Goal: Task Accomplishment & Management: Manage account settings

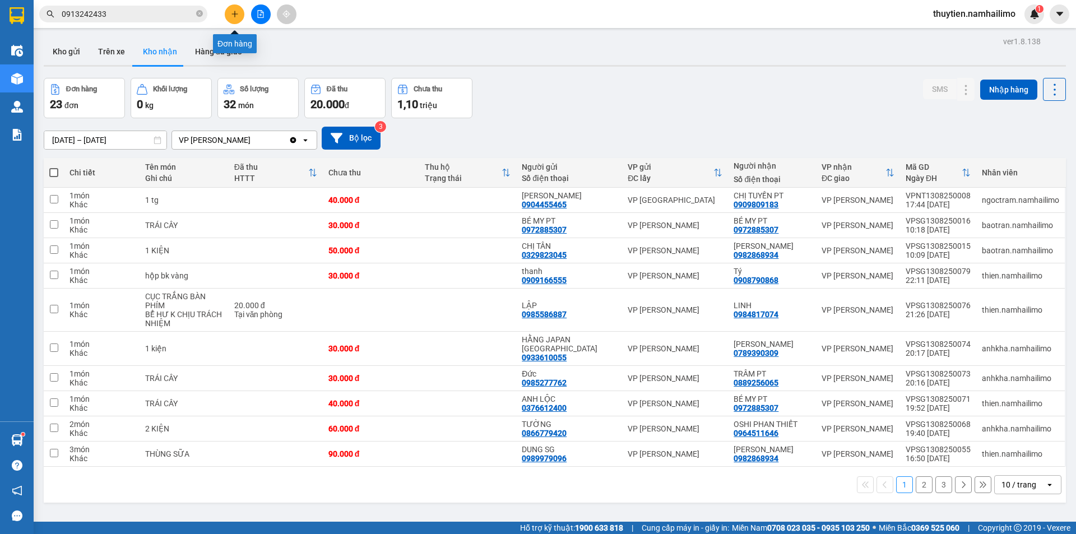
click at [236, 12] on icon "plus" at bounding box center [235, 14] width 8 height 8
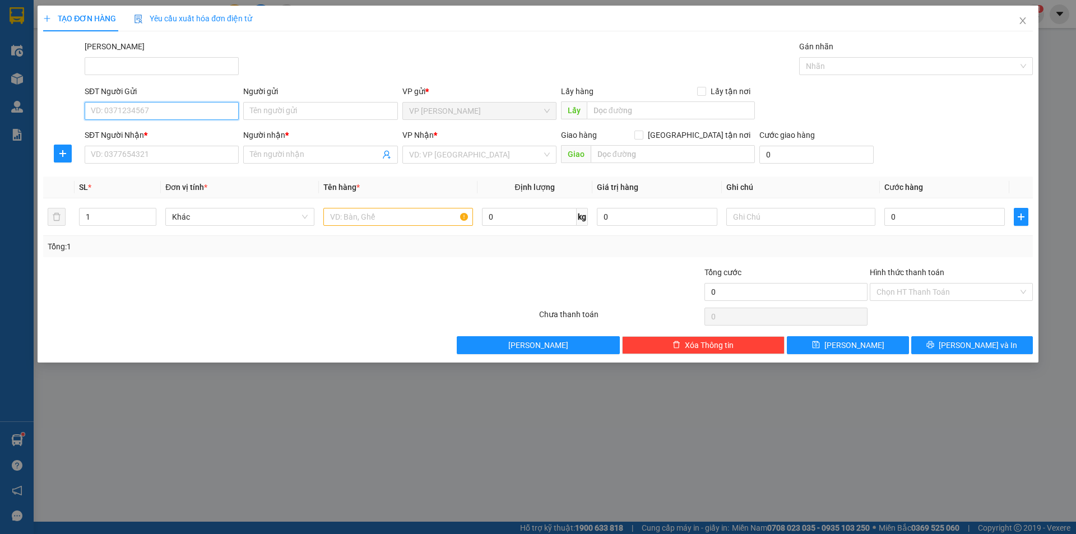
click at [138, 112] on input "SĐT Người Gửi" at bounding box center [162, 111] width 154 height 18
type input "0919289429"
click at [156, 126] on div "0919289429 - CHÚ MINH" at bounding box center [162, 133] width 154 height 18
type input "CHÚ MINH"
type input "0909059357"
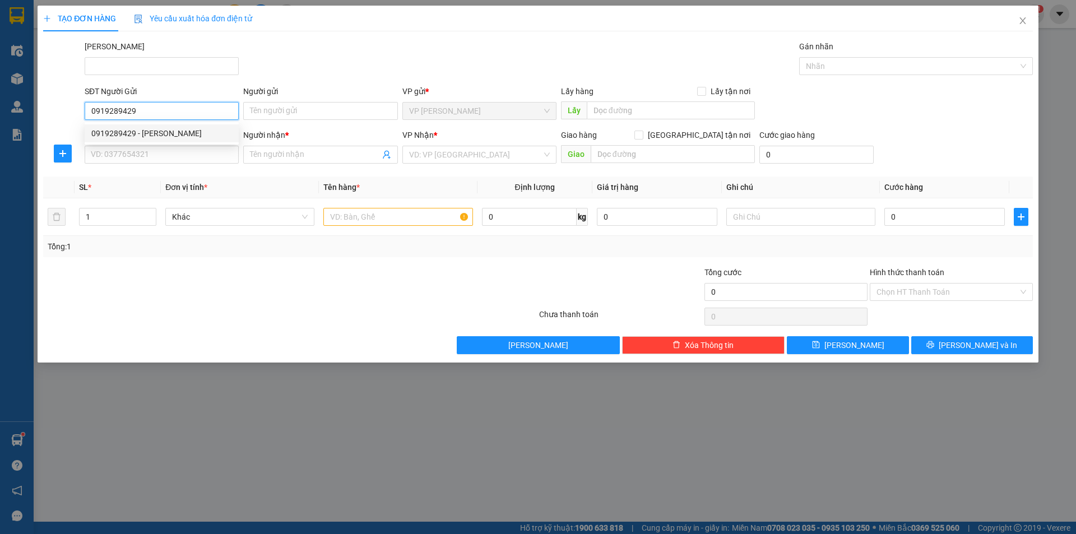
type input "HOÀN"
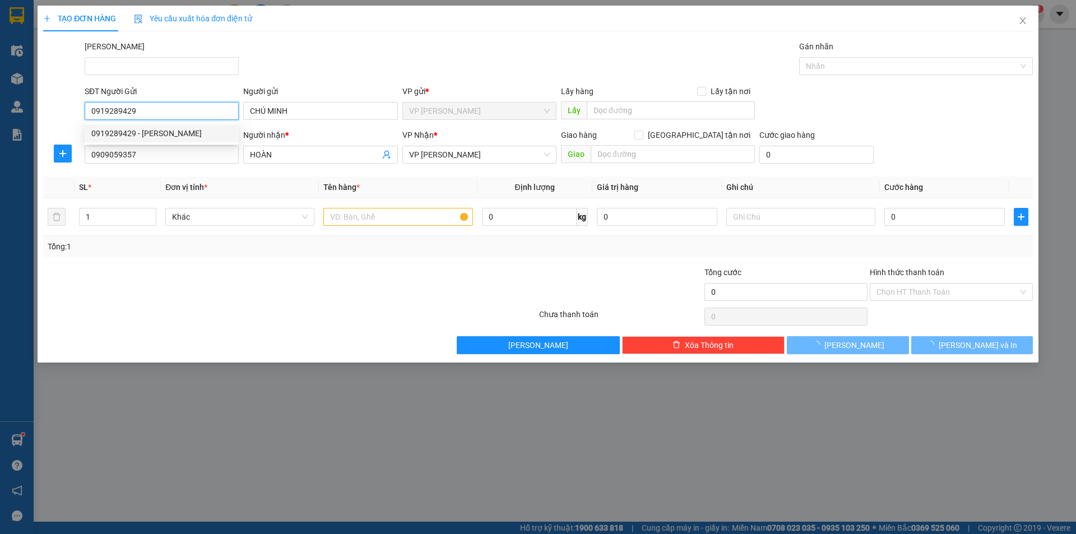
type input "40.000"
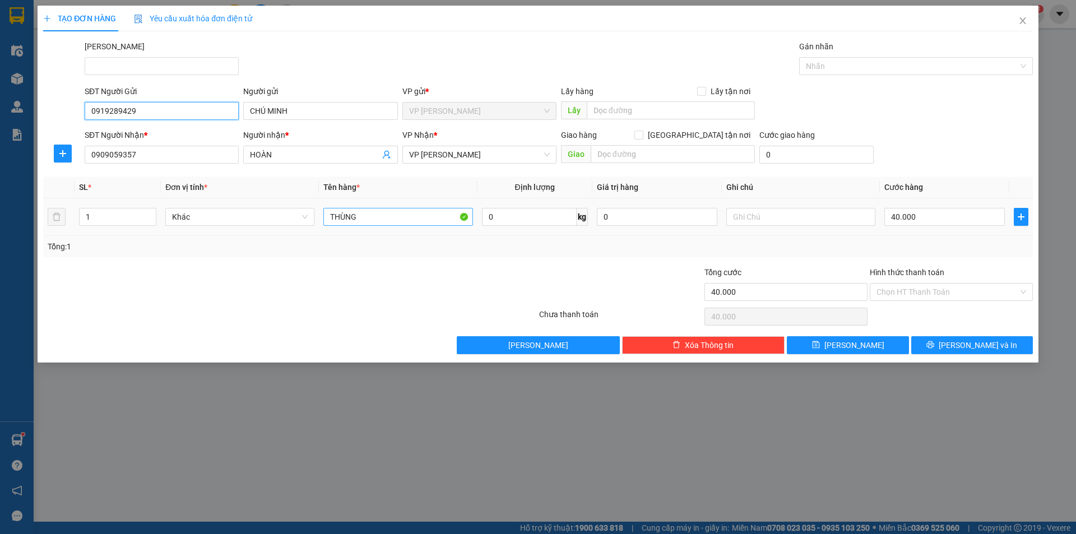
type input "0919289429"
click at [363, 220] on input "THÙNG" at bounding box center [397, 217] width 149 height 18
type input "THÙNG XỐP"
click at [935, 221] on input "40.000" at bounding box center [944, 217] width 120 height 18
type input "3"
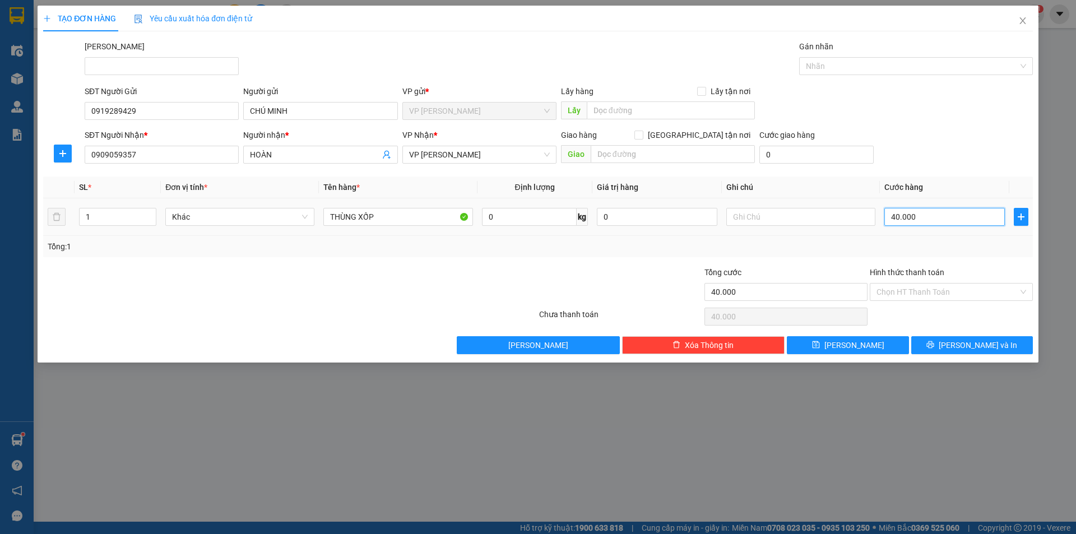
type input "3"
type input "30"
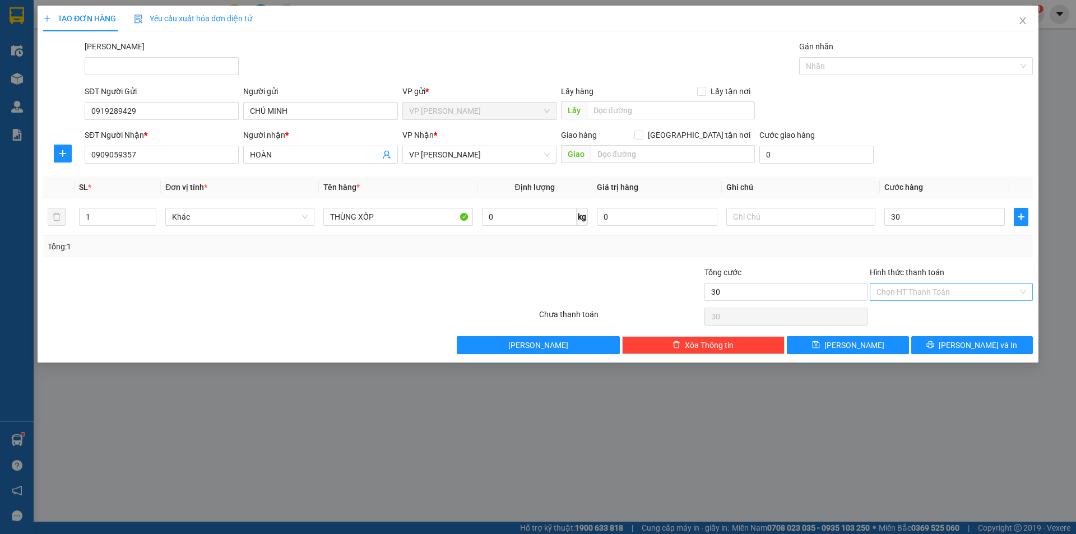
type input "30.000"
click at [940, 290] on input "Hình thức thanh toán" at bounding box center [947, 292] width 142 height 17
click at [918, 312] on div "Tại văn phòng" at bounding box center [951, 314] width 150 height 12
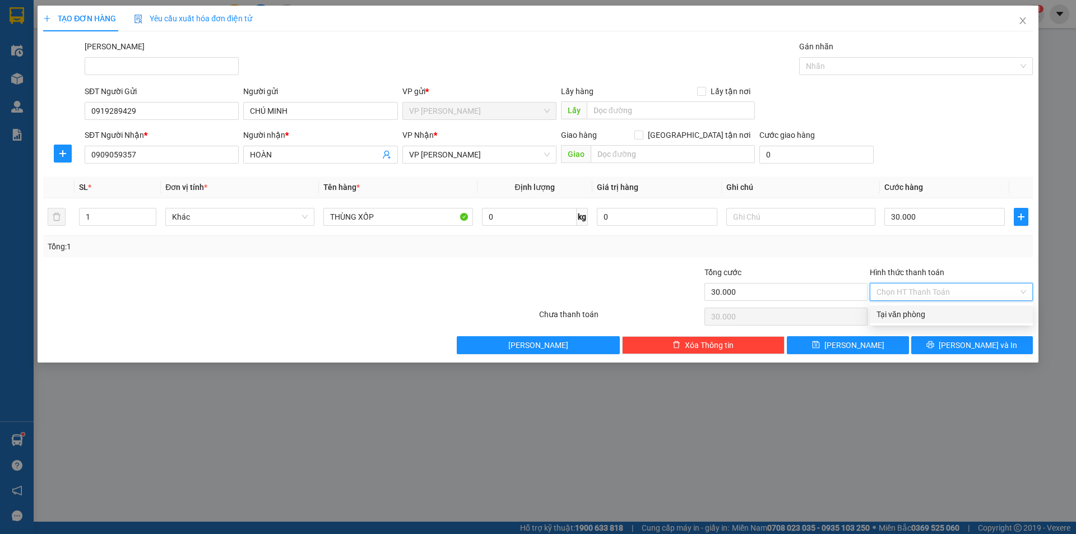
type input "0"
click at [969, 343] on span "Lưu và In" at bounding box center [978, 345] width 78 height 12
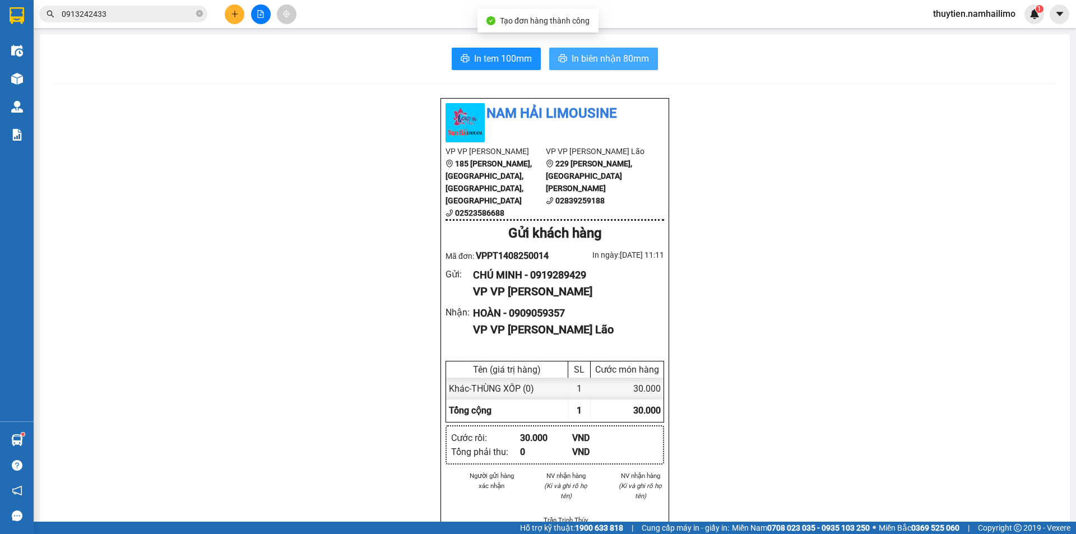
click at [620, 51] on button "In biên nhận 80mm" at bounding box center [603, 59] width 109 height 22
click at [502, 47] on div "In tem 100mm In biên nhận 80mm Nam Hải Limousine VP VP Phan Thiết 185 Tôn Đức T…" at bounding box center [555, 525] width 1030 height 982
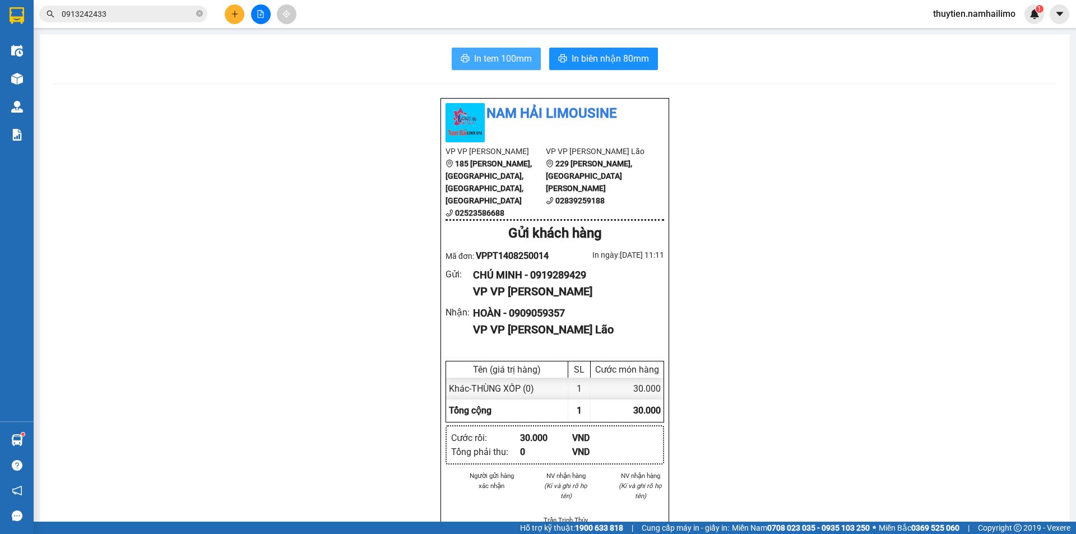
click at [505, 63] on span "In tem 100mm" at bounding box center [503, 59] width 58 height 14
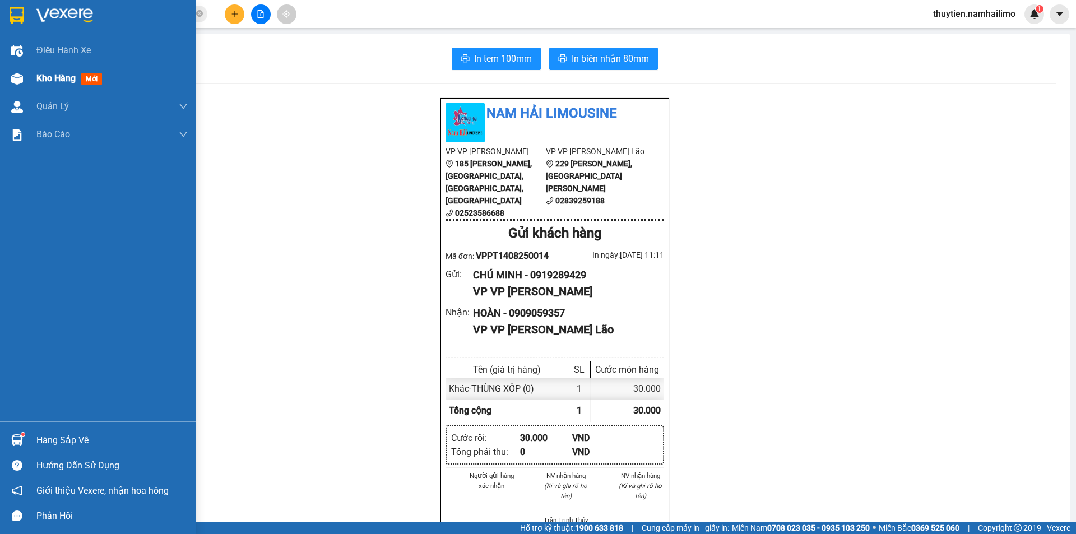
click at [50, 76] on span "Kho hàng" at bounding box center [55, 78] width 39 height 11
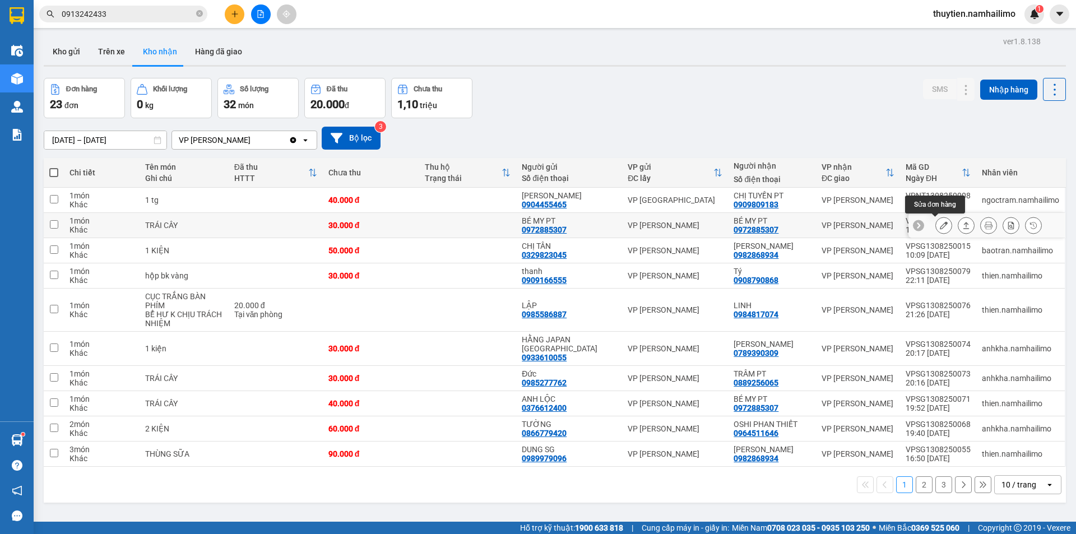
click at [940, 226] on icon at bounding box center [944, 225] width 8 height 8
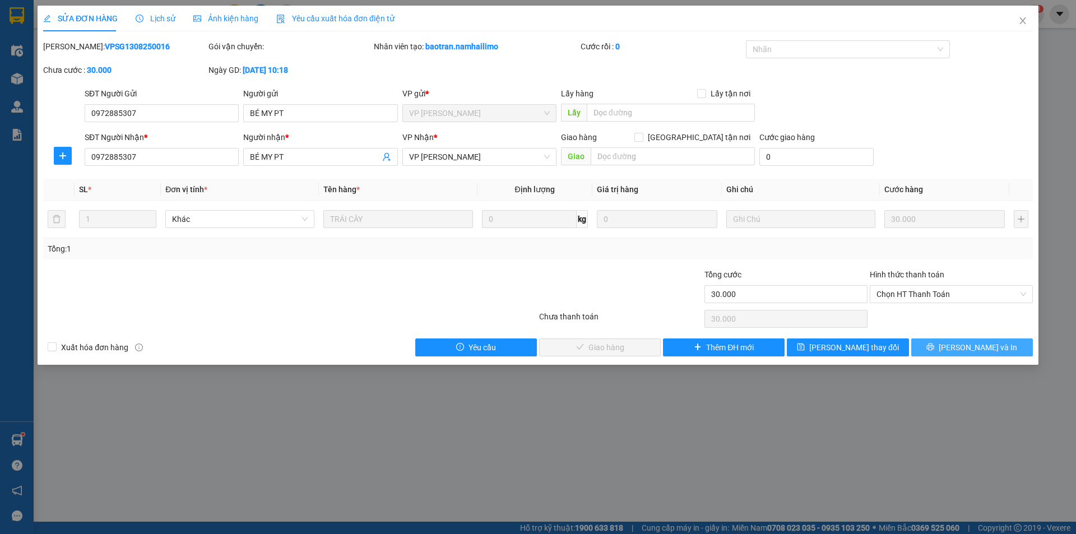
click at [980, 347] on span "Lưu và In" at bounding box center [978, 347] width 78 height 12
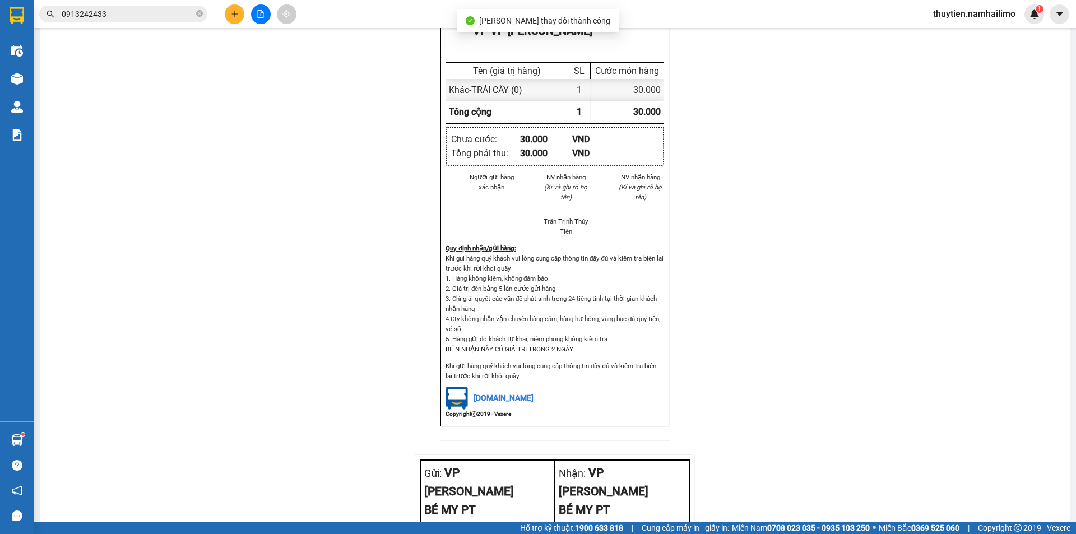
scroll to position [486, 0]
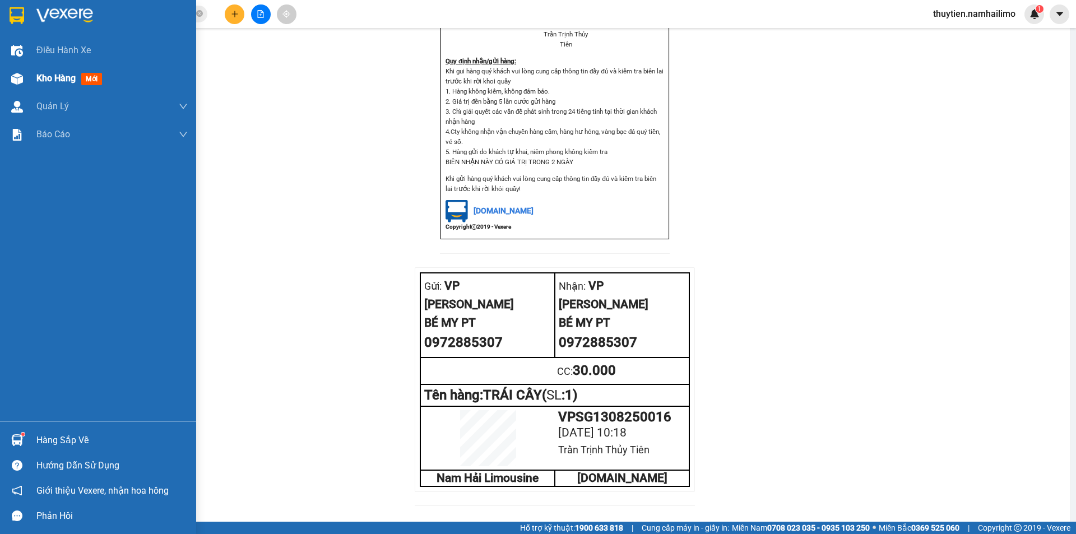
click at [80, 73] on div "Kho hàng mới" at bounding box center [71, 78] width 70 height 14
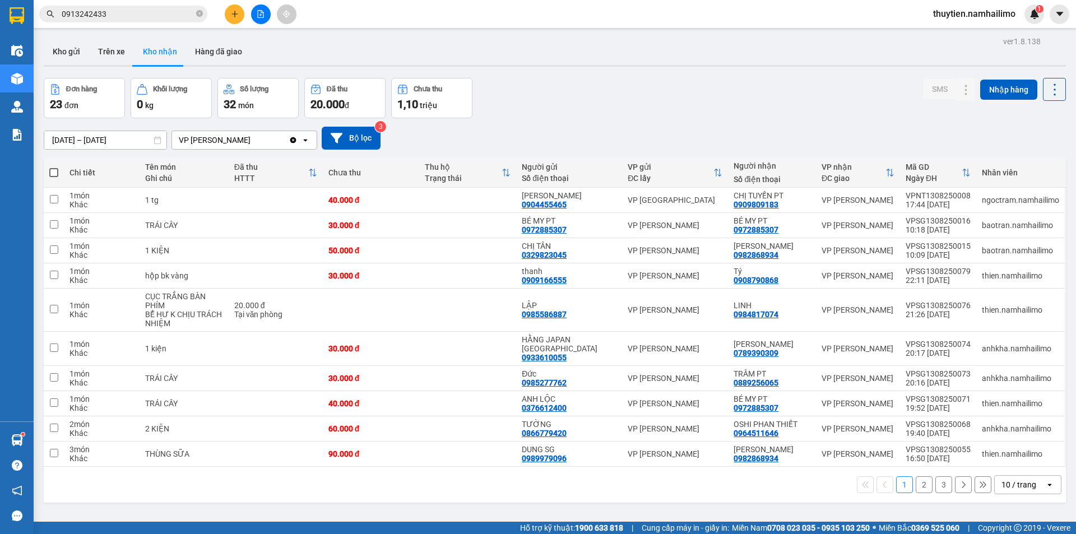
click at [916, 477] on button "2" at bounding box center [924, 484] width 17 height 17
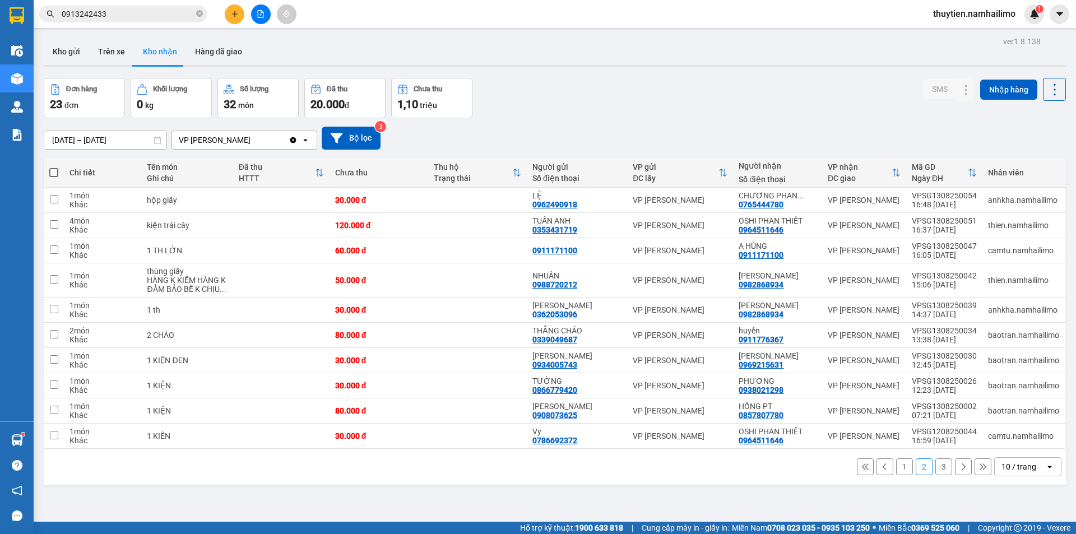
click at [936, 469] on button "3" at bounding box center [943, 466] width 17 height 17
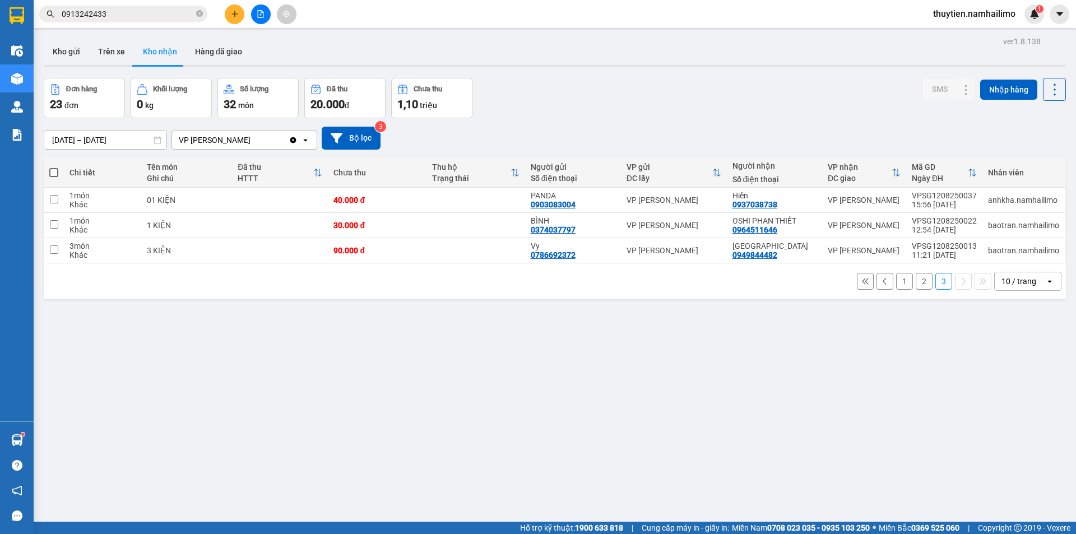
click at [897, 281] on button "1" at bounding box center [904, 281] width 17 height 17
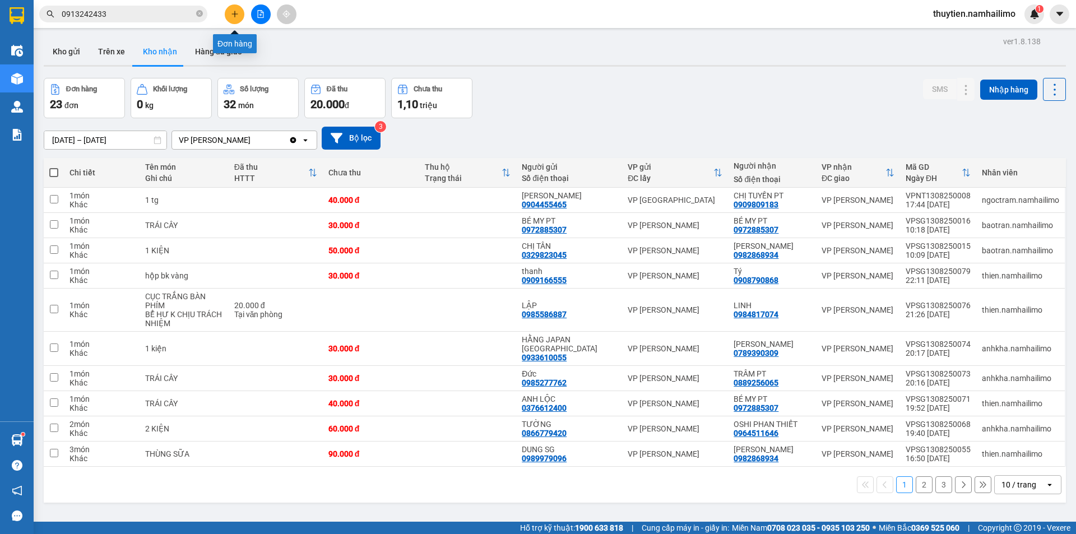
click at [233, 13] on icon "plus" at bounding box center [235, 14] width 8 height 8
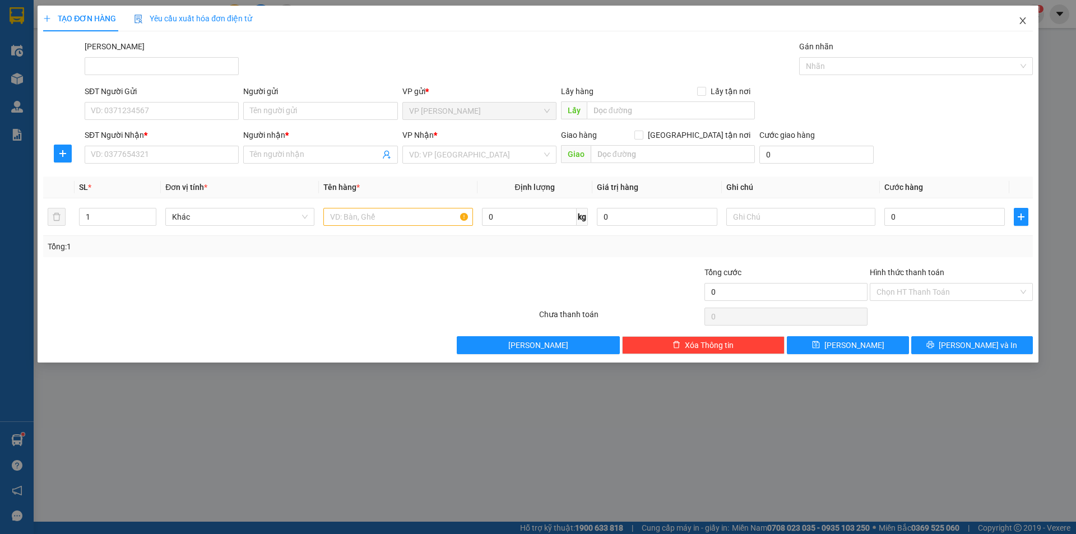
click at [1023, 19] on icon "close" at bounding box center [1022, 20] width 9 height 9
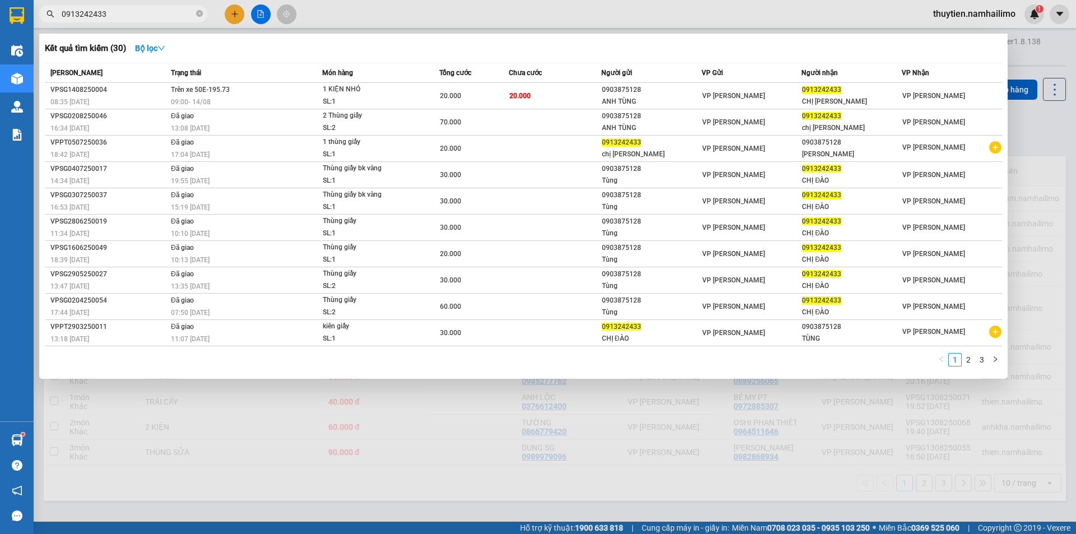
click at [121, 13] on input "0913242433" at bounding box center [128, 14] width 132 height 12
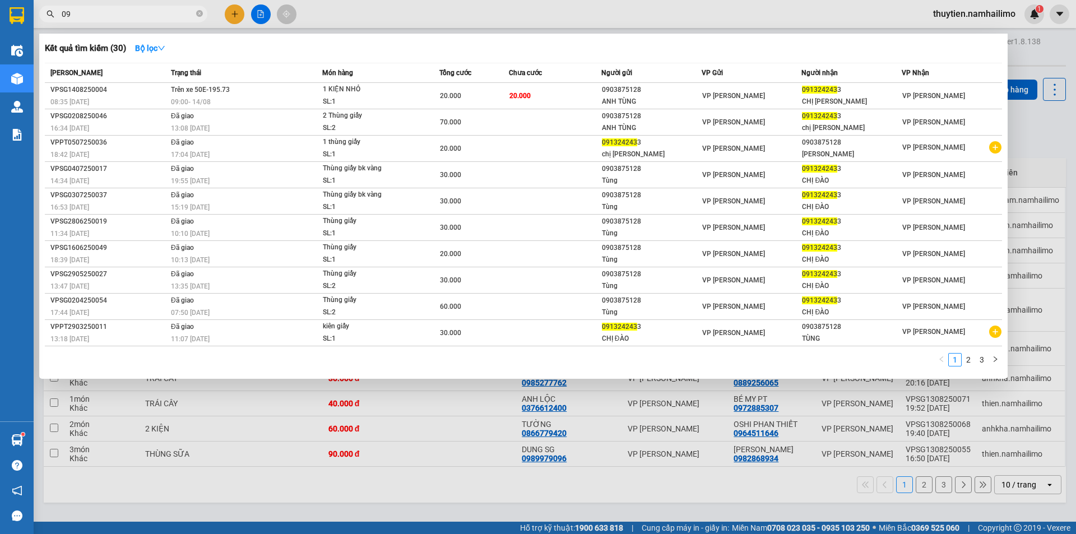
type input "0"
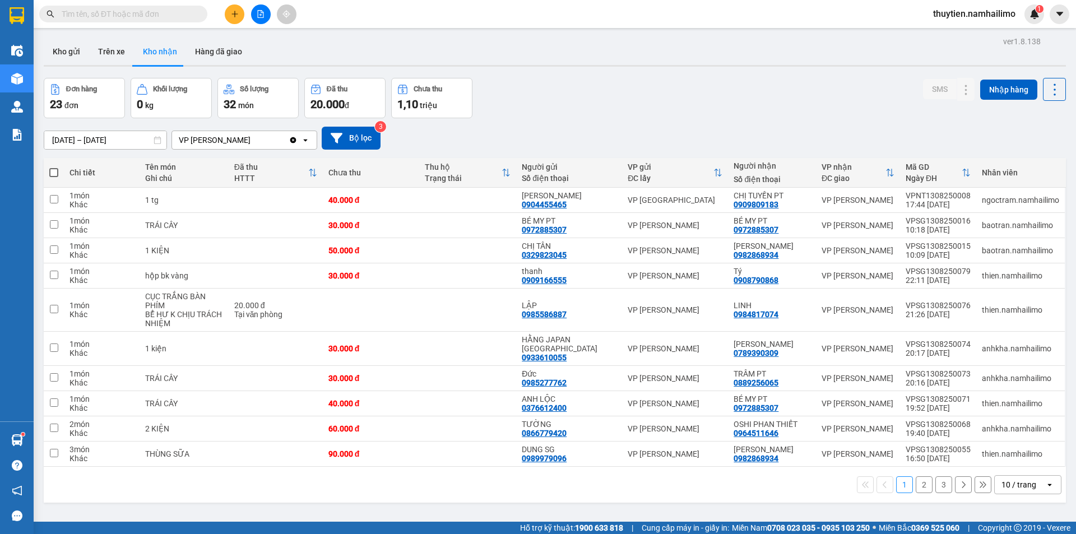
type input "D"
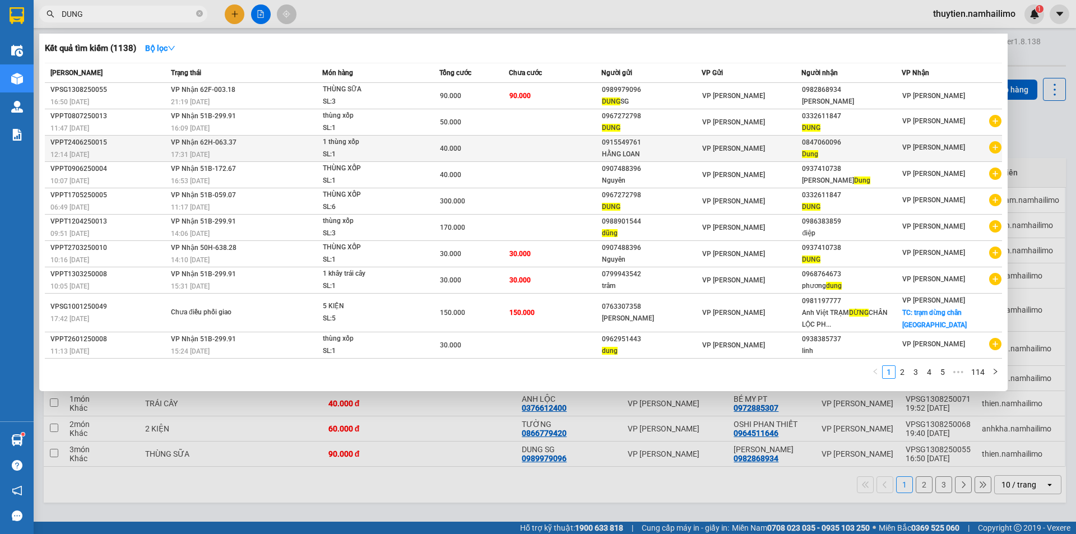
type input "DUNG"
click at [995, 148] on icon "plus-circle" at bounding box center [995, 147] width 12 height 12
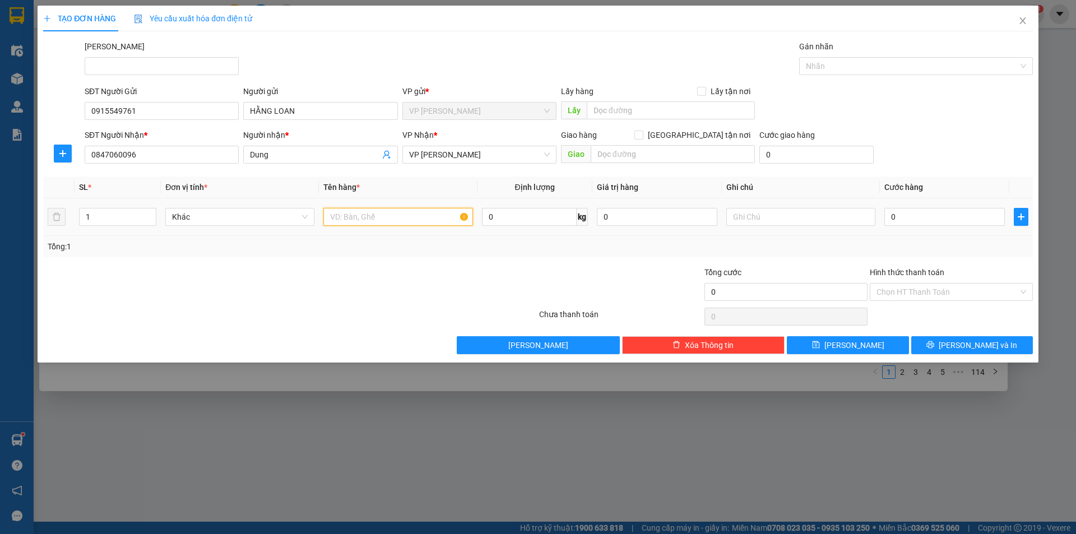
click at [342, 219] on input "text" at bounding box center [397, 217] width 149 height 18
type input "THUNG XỐP"
click at [938, 223] on input "0" at bounding box center [944, 217] width 120 height 18
type input "3"
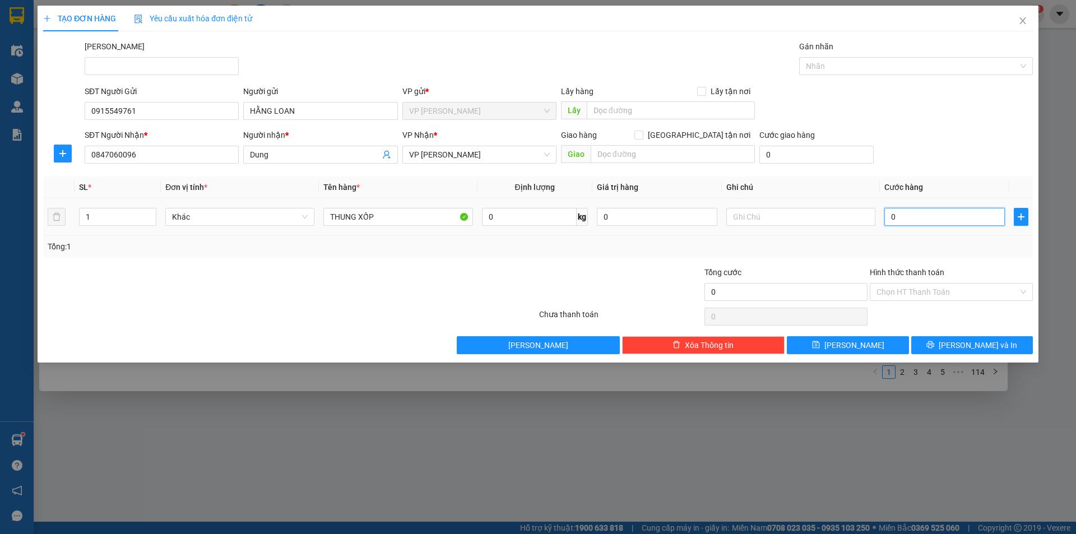
type input "3"
type input "30"
type input "30.000"
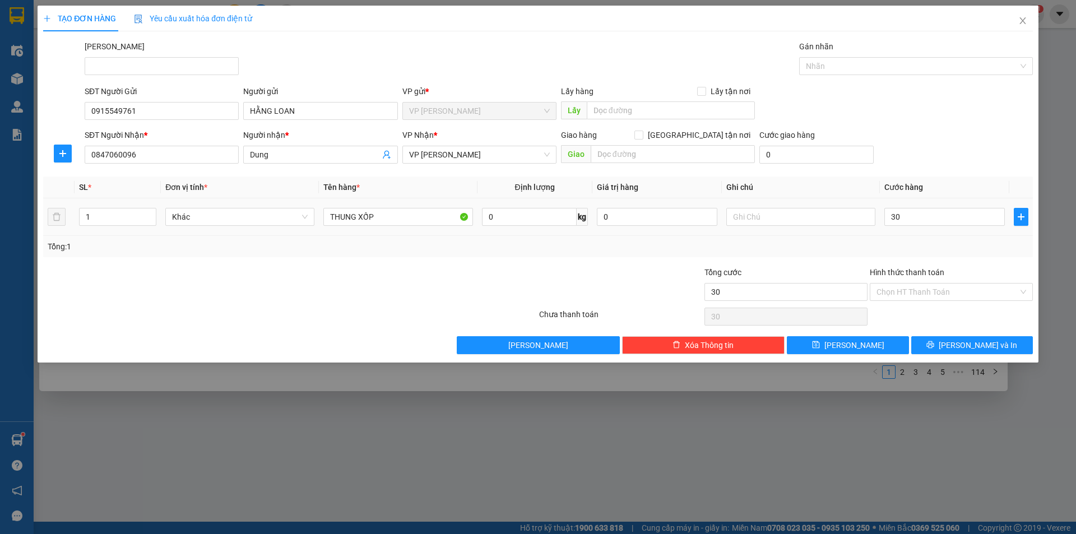
type input "30.000"
click at [972, 237] on div "Tổng: 1" at bounding box center [538, 246] width 990 height 21
click at [938, 291] on input "Hình thức thanh toán" at bounding box center [947, 292] width 142 height 17
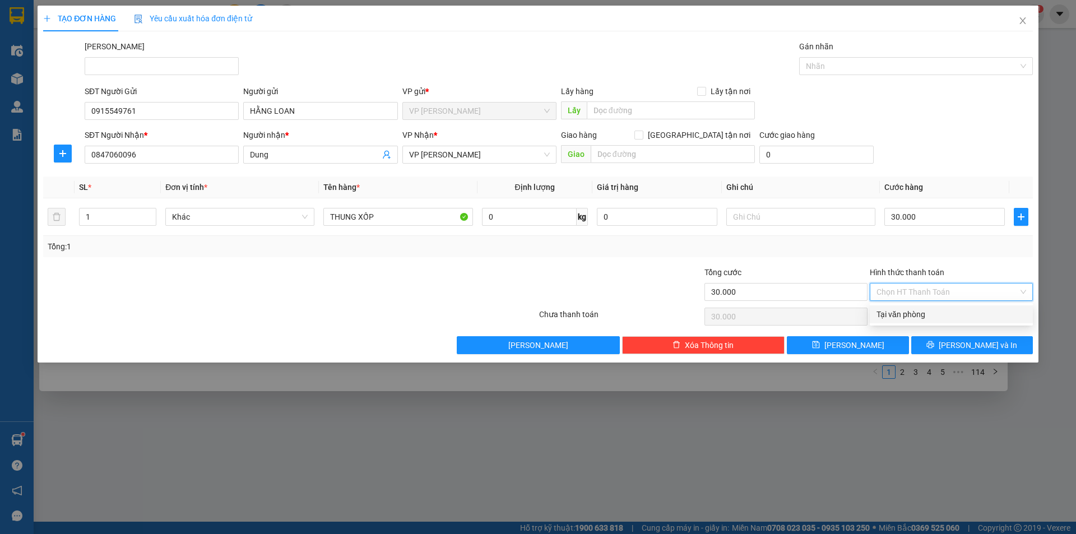
click at [924, 314] on div "Tại văn phòng" at bounding box center [951, 314] width 150 height 12
type input "0"
click at [935, 310] on div "Tại văn phòng" at bounding box center [951, 314] width 150 height 12
click at [911, 314] on div "Tại văn phòng" at bounding box center [951, 314] width 150 height 12
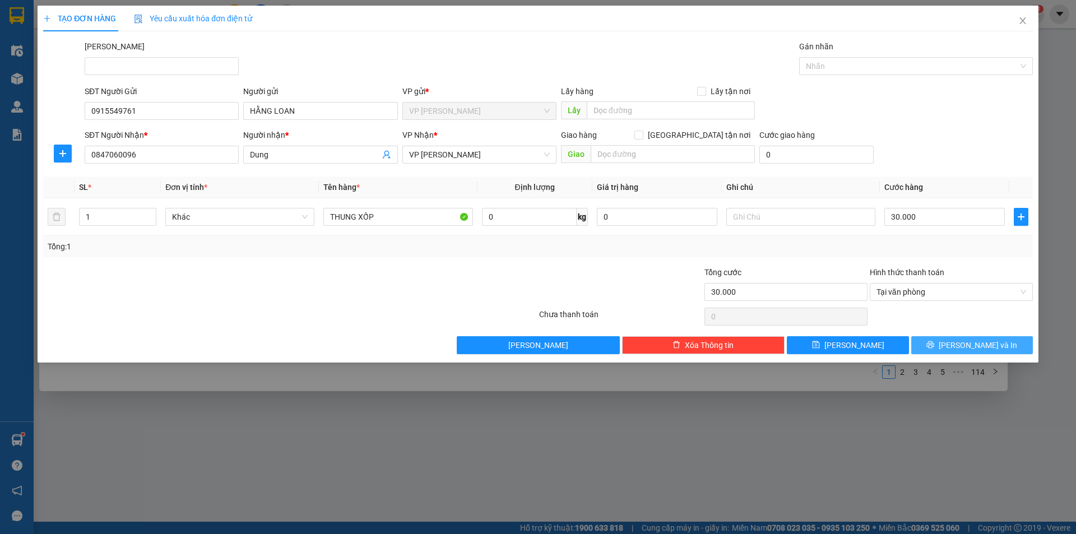
click at [977, 346] on span "Lưu và In" at bounding box center [978, 345] width 78 height 12
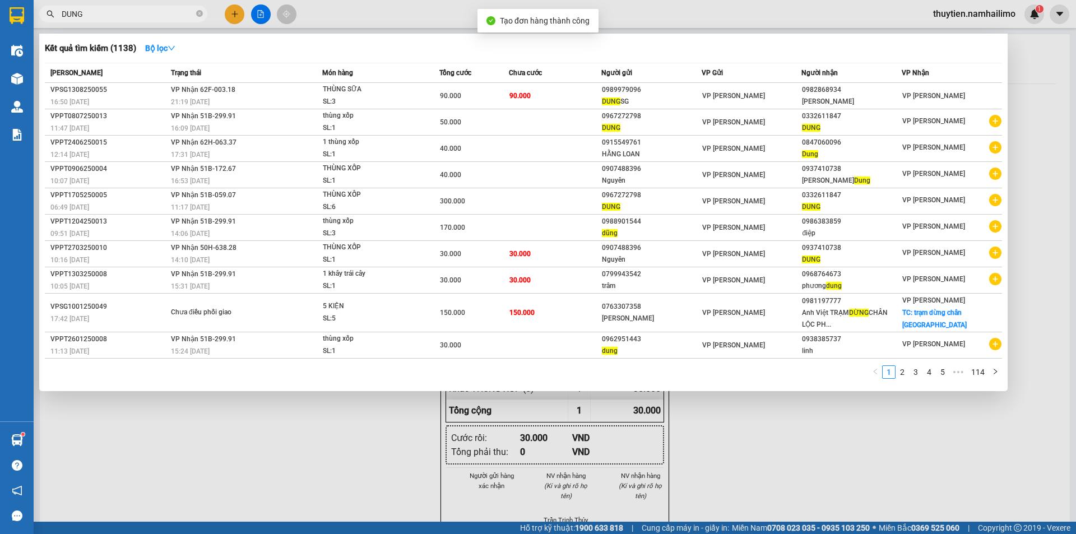
drag, startPoint x: 693, startPoint y: 470, endPoint x: 678, endPoint y: 444, distance: 30.7
click at [692, 470] on div at bounding box center [538, 267] width 1076 height 534
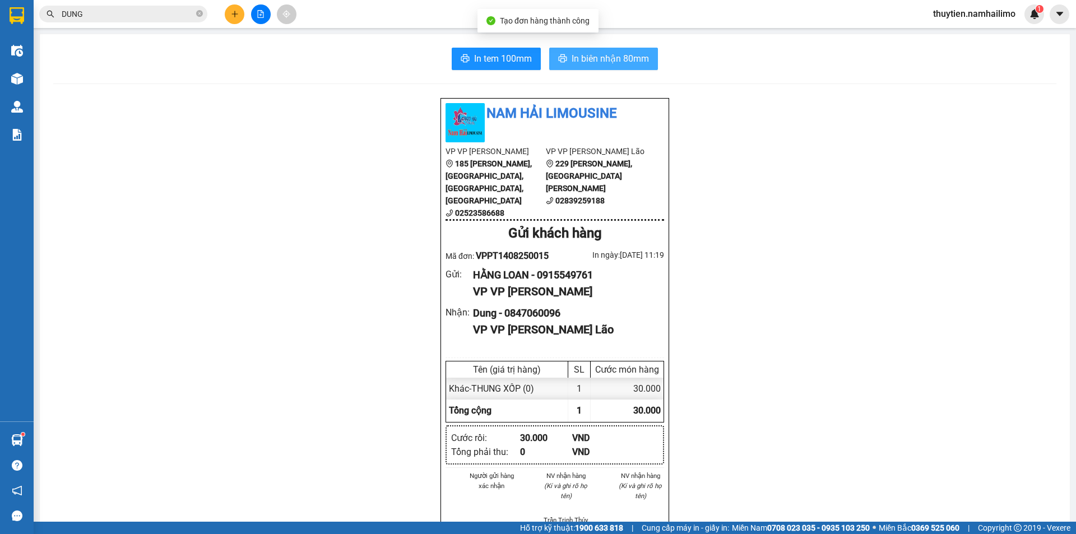
click at [595, 57] on span "In biên nhận 80mm" at bounding box center [610, 59] width 77 height 14
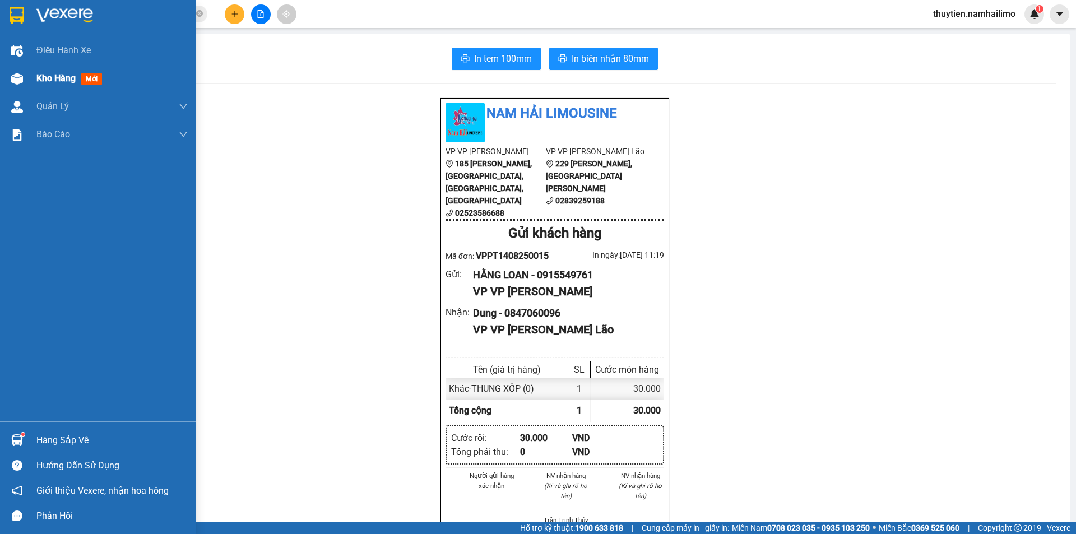
click at [41, 77] on span "Kho hàng" at bounding box center [55, 78] width 39 height 11
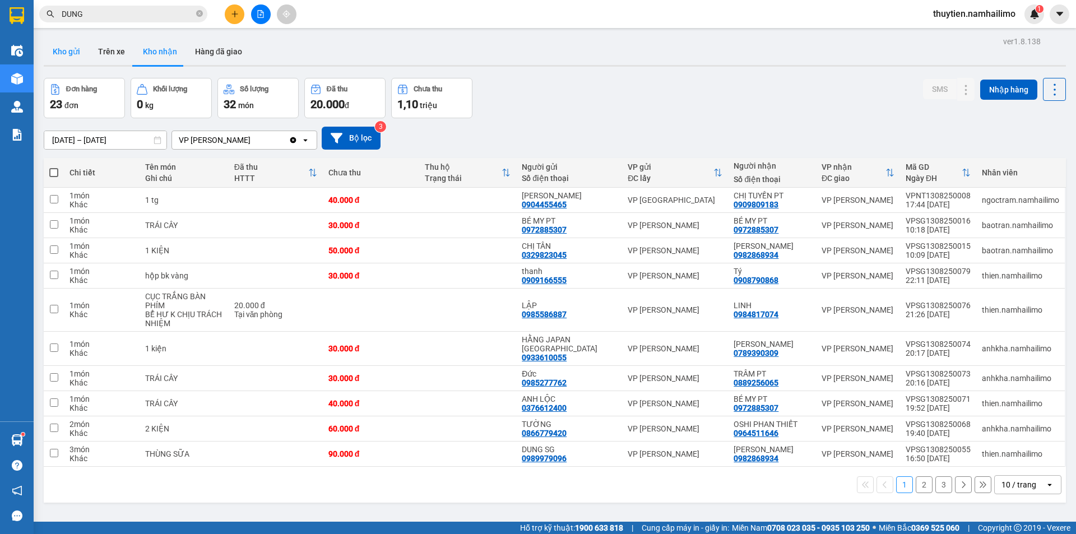
click at [75, 53] on button "Kho gửi" at bounding box center [66, 51] width 45 height 27
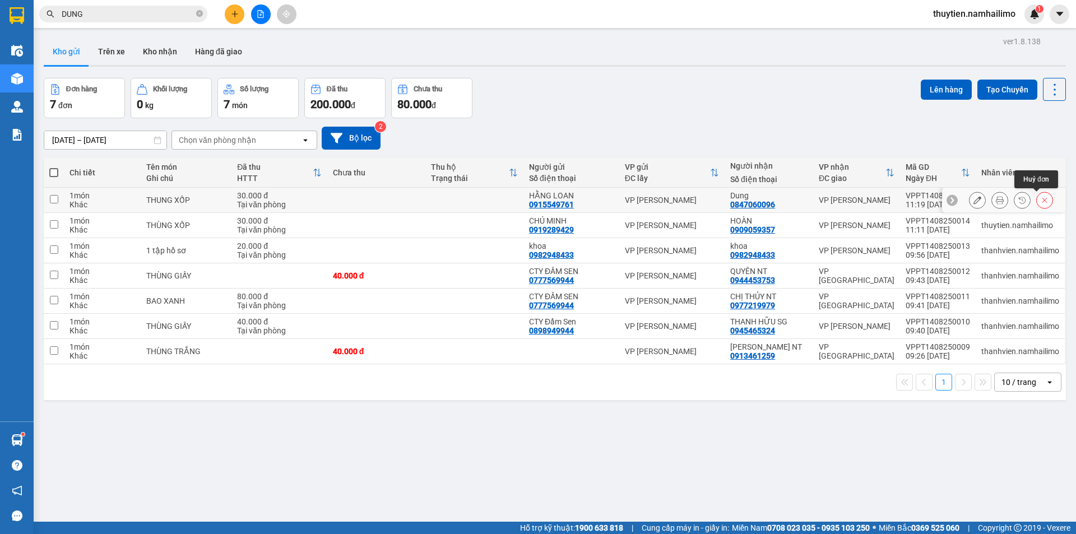
click at [1042, 202] on icon at bounding box center [1044, 200] width 5 height 5
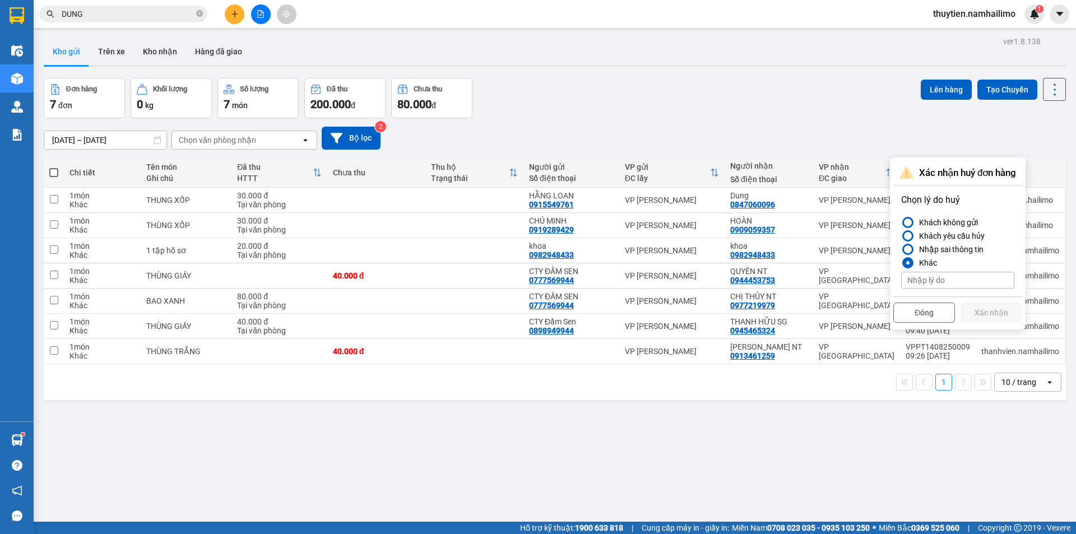
click at [953, 278] on input at bounding box center [957, 280] width 113 height 17
type input "HỦY BILL"
click at [989, 310] on button "Xác nhận" at bounding box center [991, 313] width 62 height 20
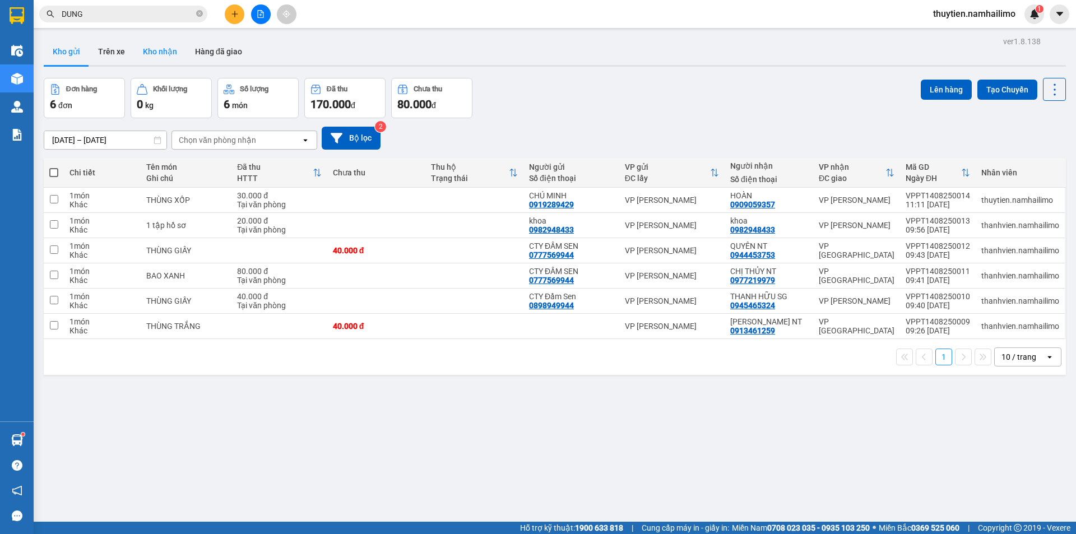
click at [151, 45] on button "Kho nhận" at bounding box center [160, 51] width 52 height 27
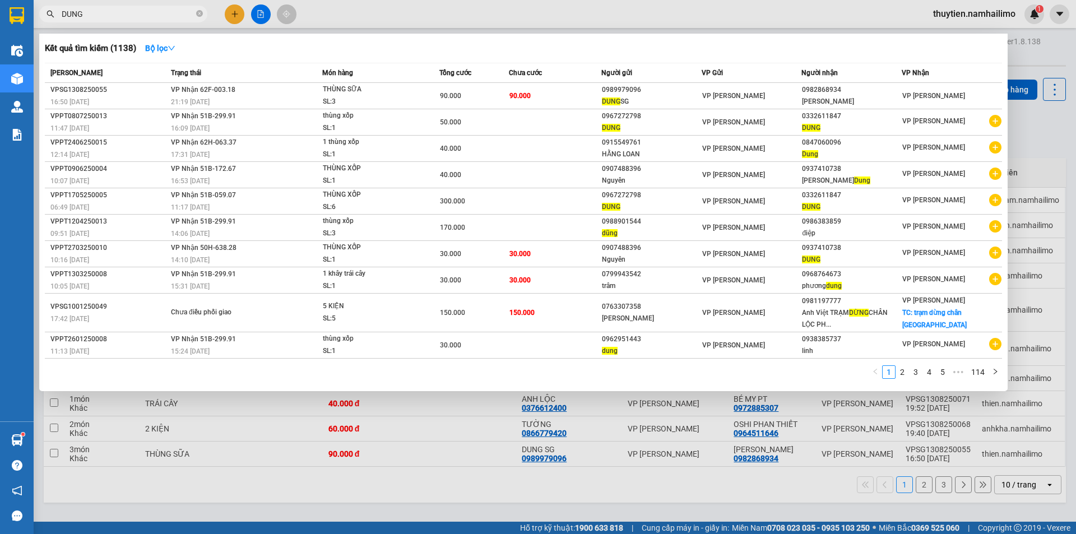
click at [95, 16] on input "DUNG" at bounding box center [128, 14] width 132 height 12
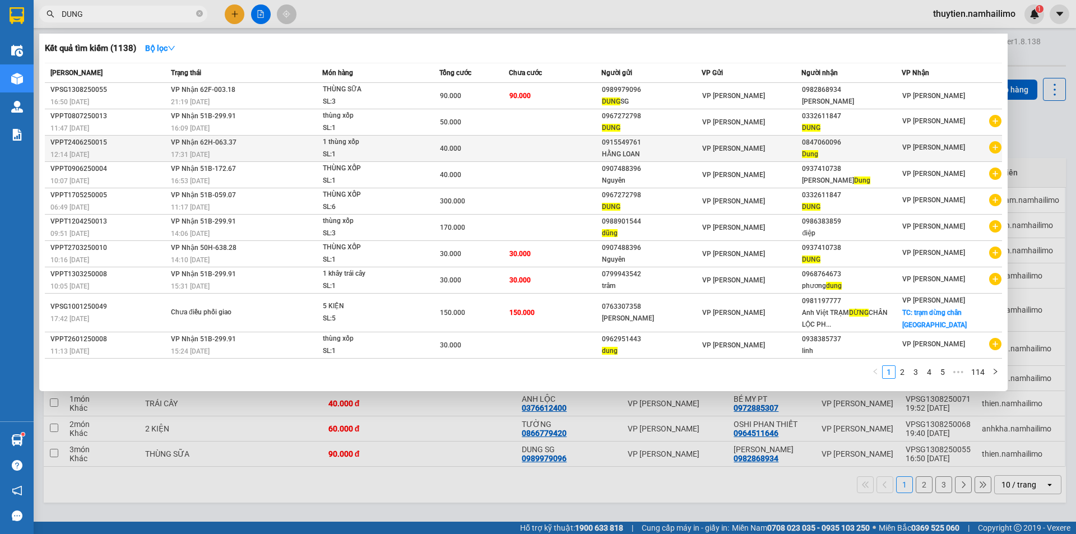
click at [996, 149] on icon "plus-circle" at bounding box center [995, 147] width 12 height 12
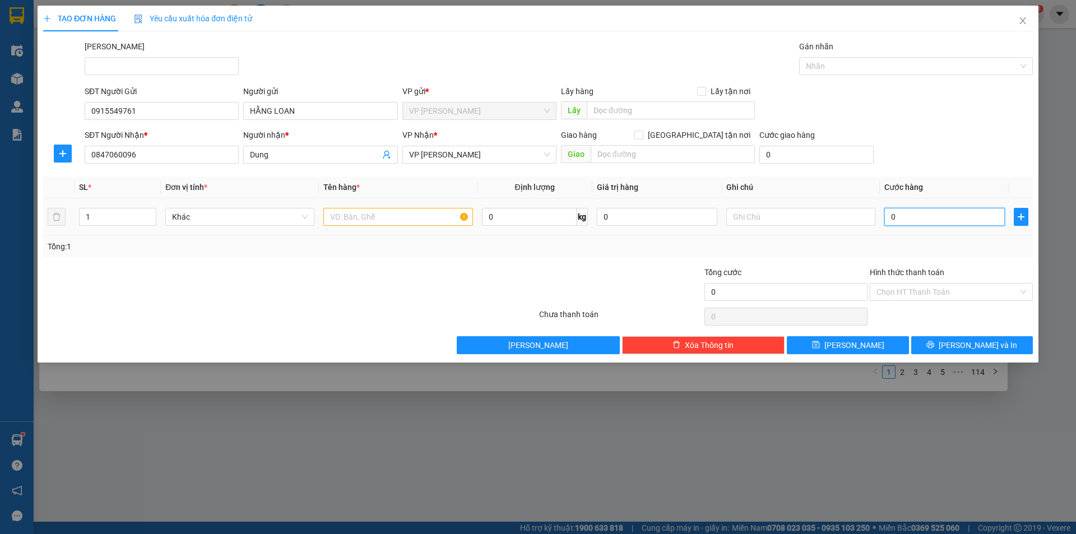
click at [935, 219] on input "0" at bounding box center [944, 217] width 120 height 18
type input "4"
type input "40"
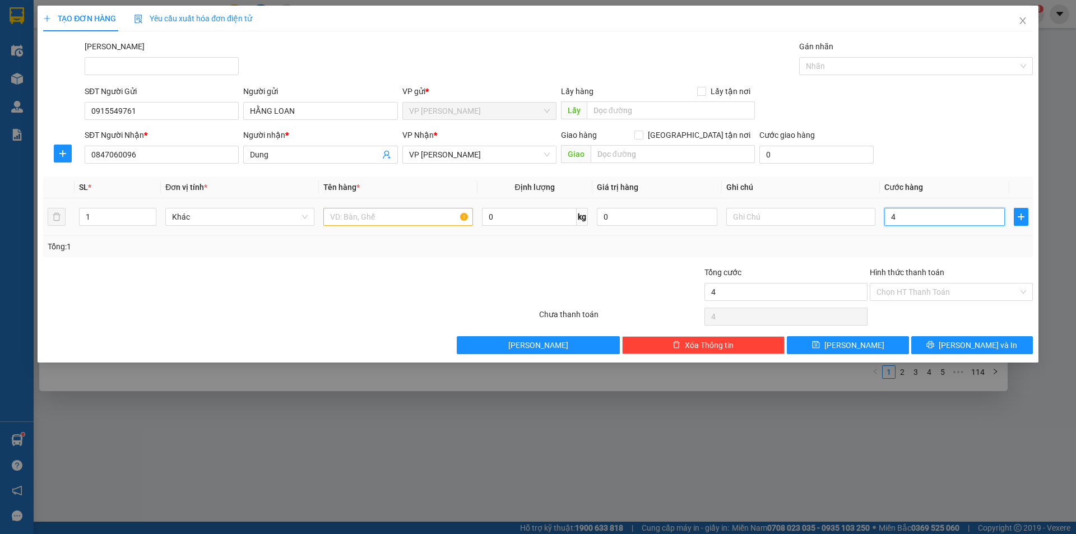
type input "40"
type input "40.000"
click at [951, 247] on div "Tổng: 1" at bounding box center [538, 246] width 981 height 12
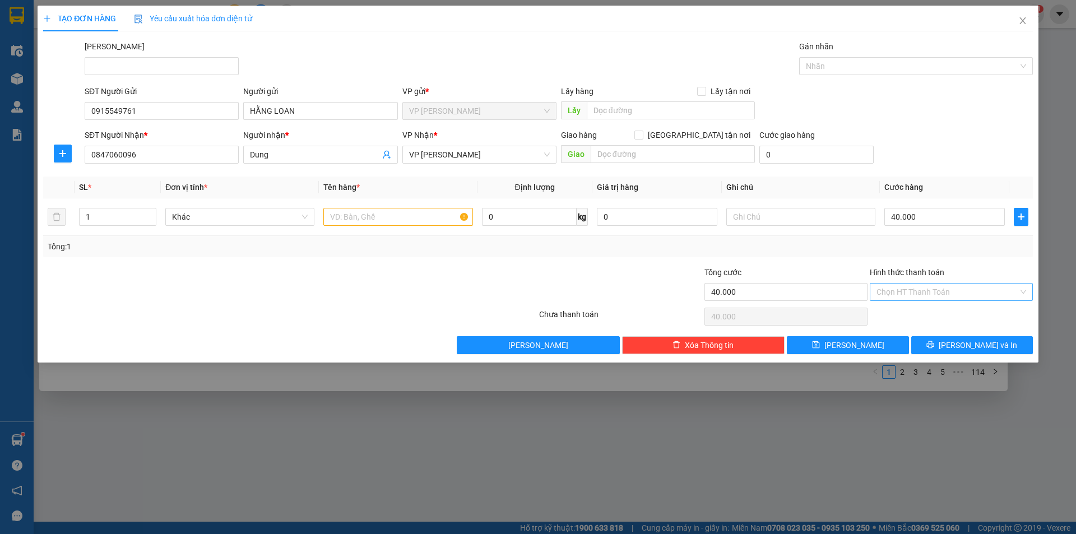
click at [927, 289] on input "Hình thức thanh toán" at bounding box center [947, 292] width 142 height 17
click at [917, 314] on div "Tại văn phòng" at bounding box center [951, 314] width 150 height 12
type input "0"
click at [976, 345] on span "Lưu và In" at bounding box center [978, 345] width 78 height 12
click at [388, 215] on input "text" at bounding box center [397, 217] width 149 height 18
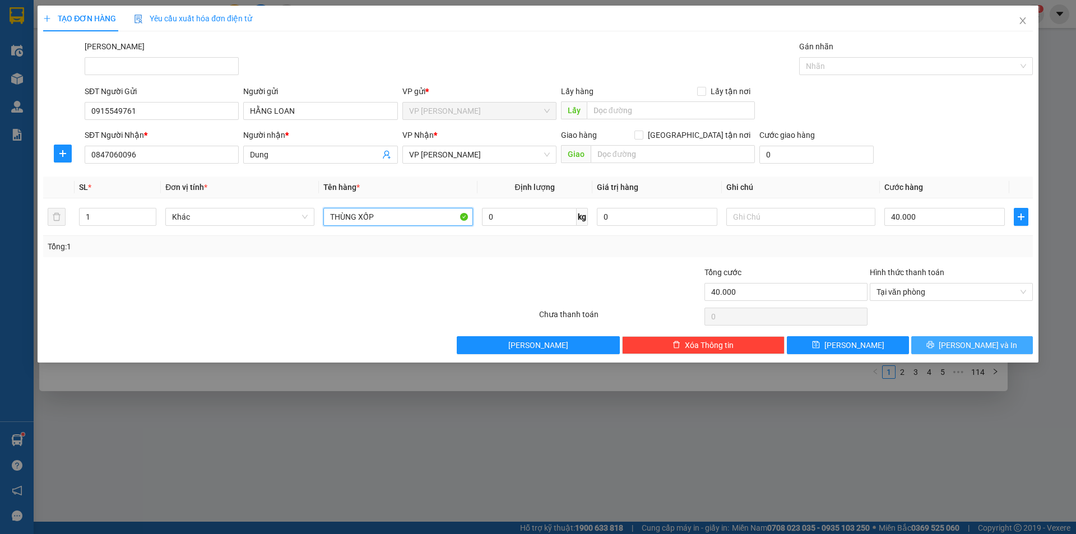
type input "THÙNG XỐP"
click at [963, 345] on span "Lưu và In" at bounding box center [978, 345] width 78 height 12
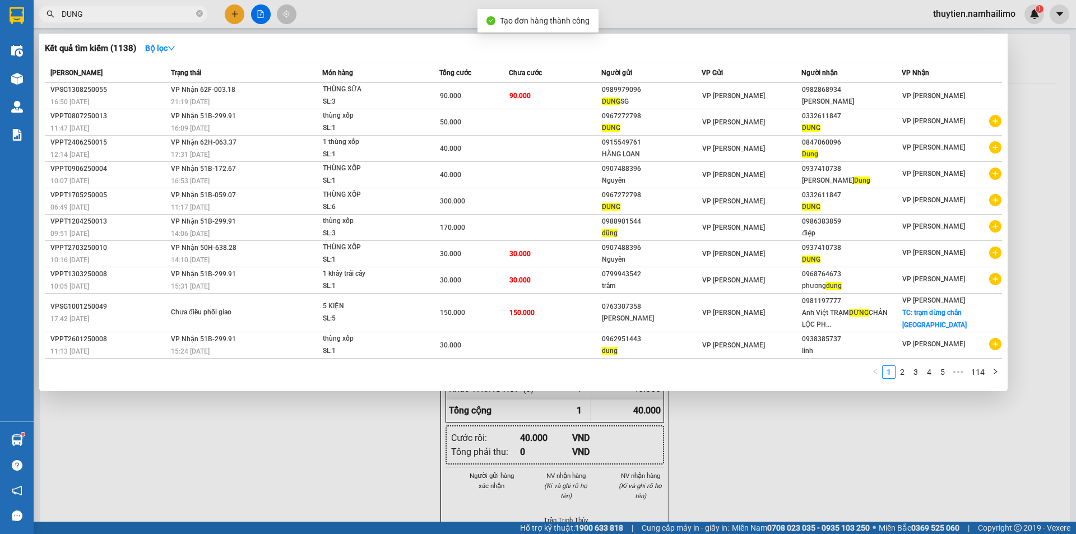
click at [939, 476] on div at bounding box center [538, 267] width 1076 height 534
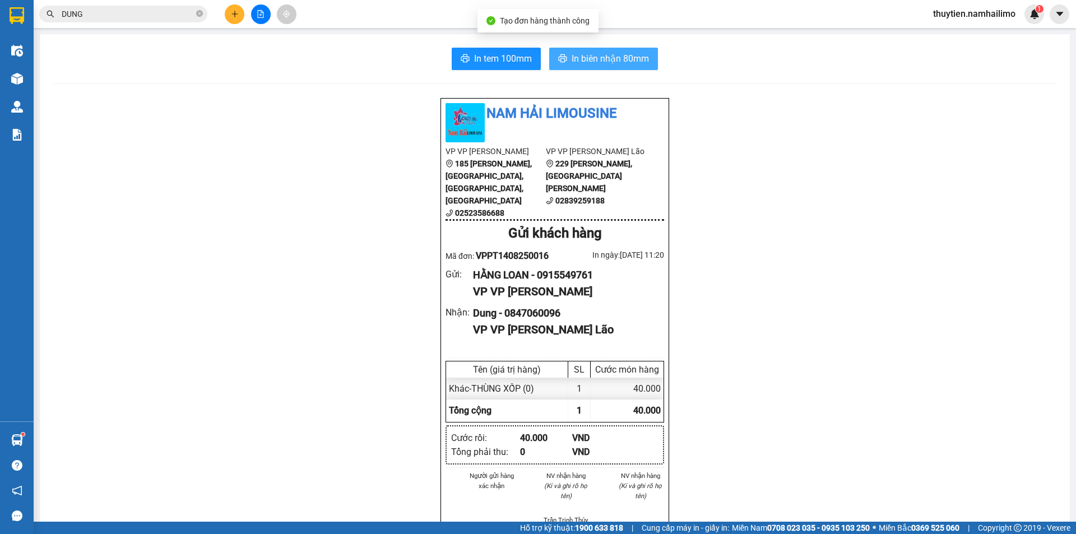
click at [575, 64] on span "In biên nhận 80mm" at bounding box center [610, 59] width 77 height 14
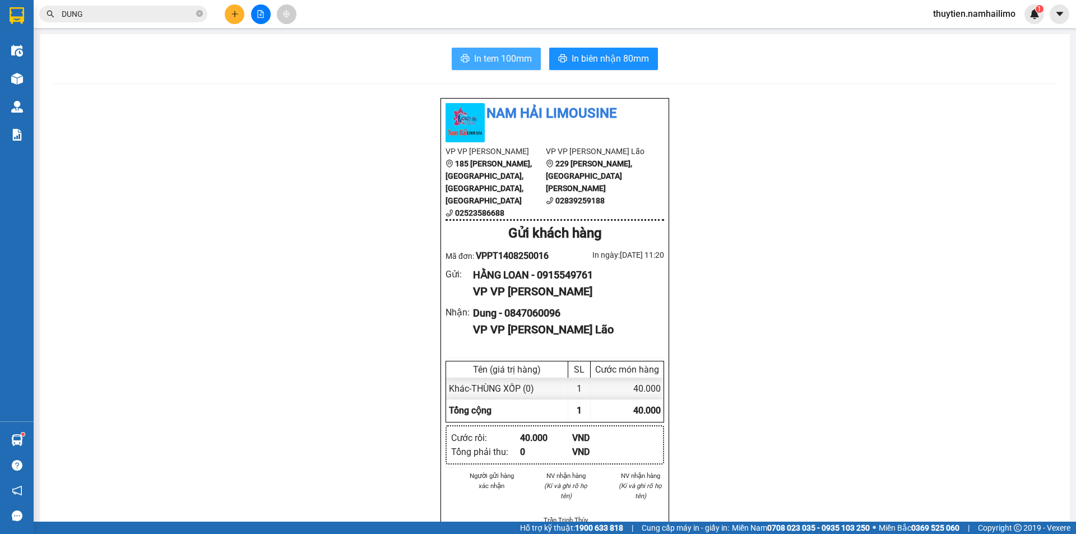
click at [495, 62] on span "In tem 100mm" at bounding box center [503, 59] width 58 height 14
click at [228, 14] on button at bounding box center [235, 14] width 20 height 20
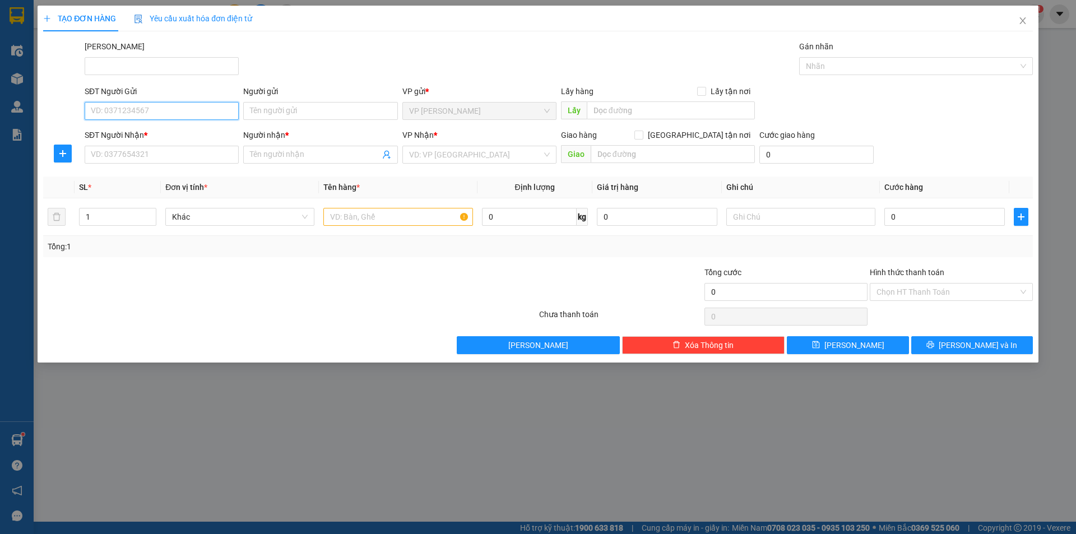
click at [145, 114] on input "SĐT Người Gửi" at bounding box center [162, 111] width 154 height 18
type input "0965601417"
click at [175, 126] on div "0965601417 - ANH PHÁT" at bounding box center [162, 133] width 154 height 18
type input "ANH PHÁT"
type input "0353000874"
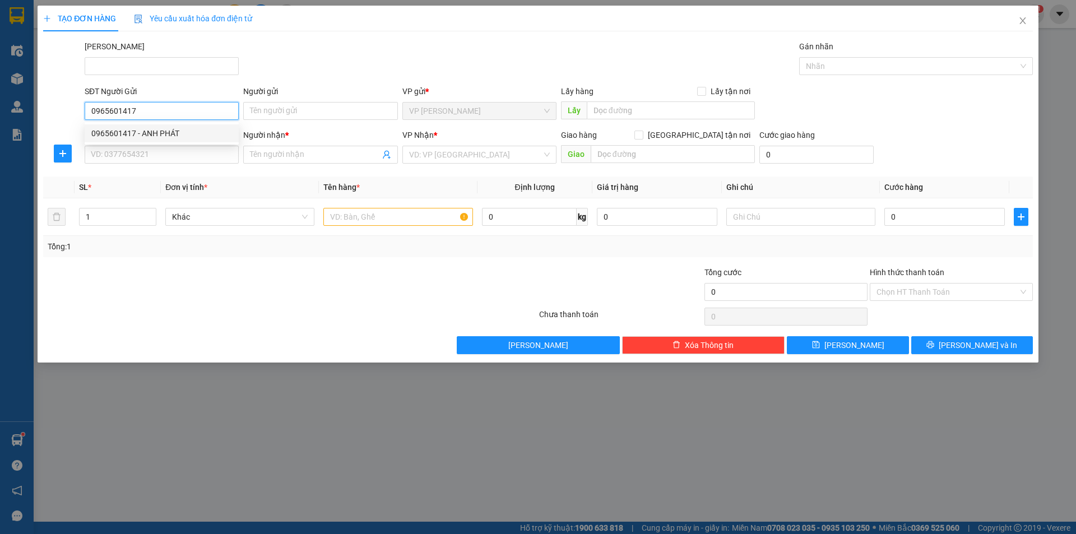
type input "HUYỀN"
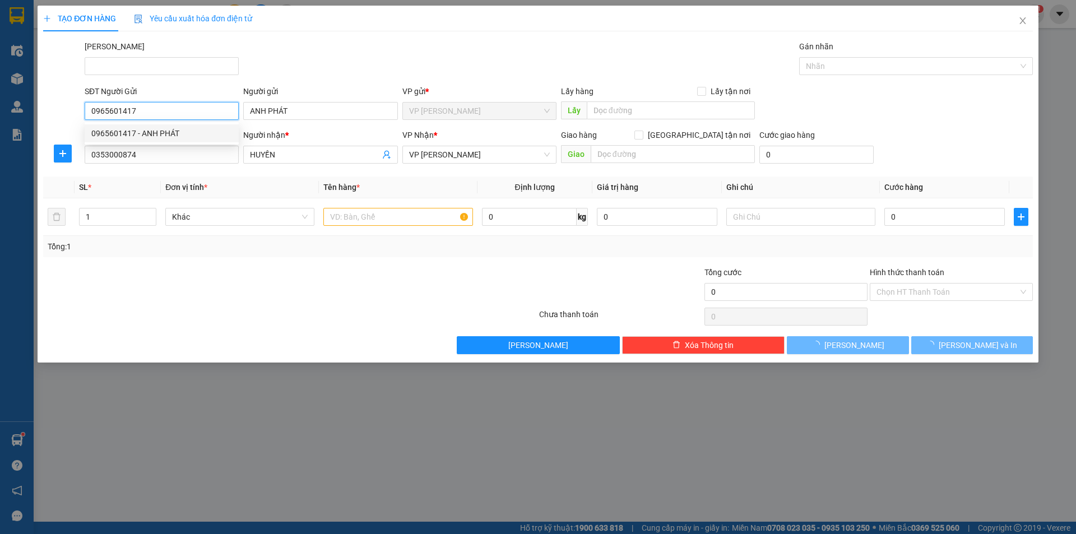
type input "40.000"
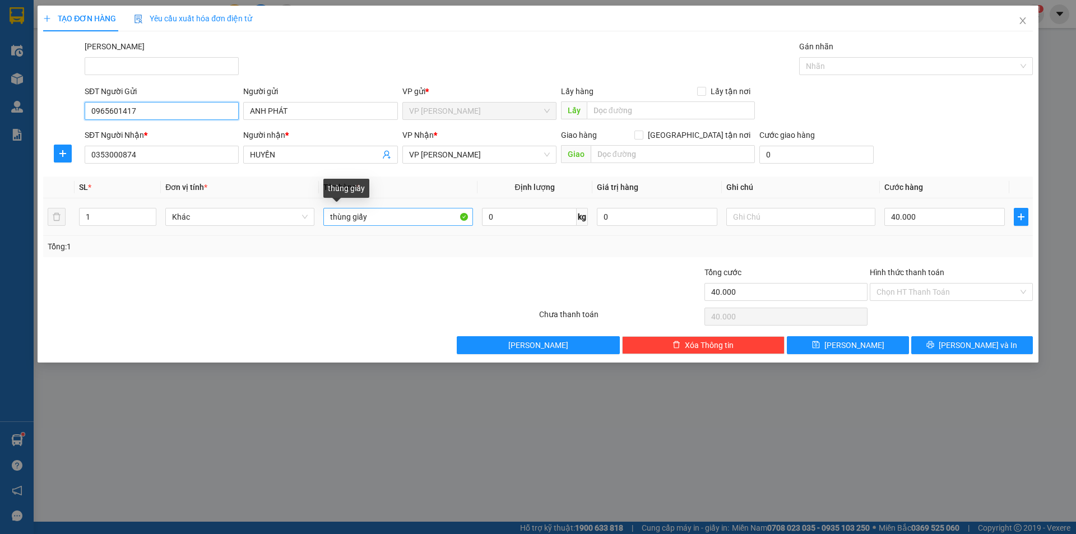
type input "0965601417"
click at [395, 219] on input "thùng giấy" at bounding box center [397, 217] width 149 height 18
type input "t"
type input "BỊ TRẮNG"
click at [917, 216] on input "40.000" at bounding box center [944, 217] width 120 height 18
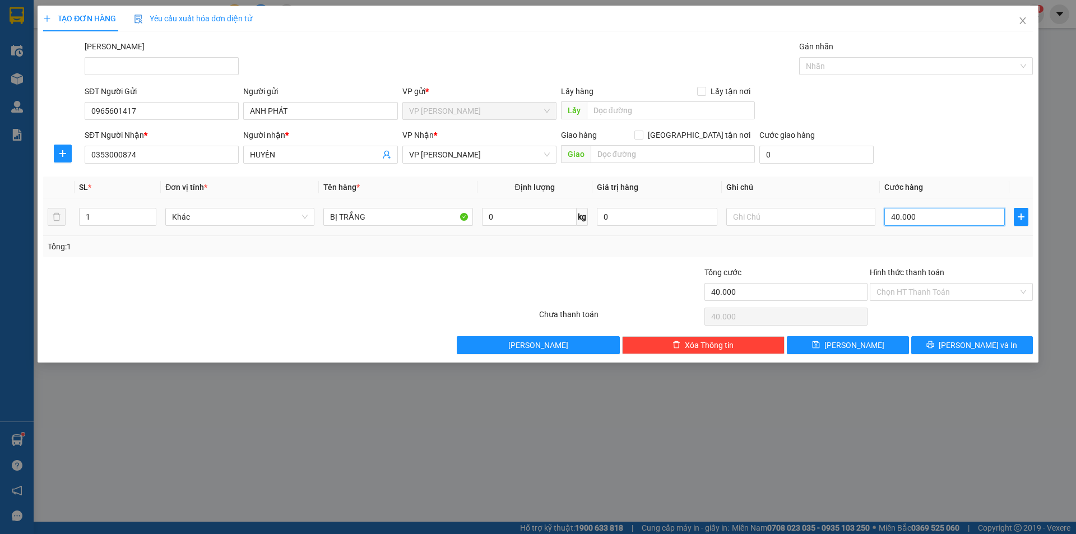
type input "3"
type input "30"
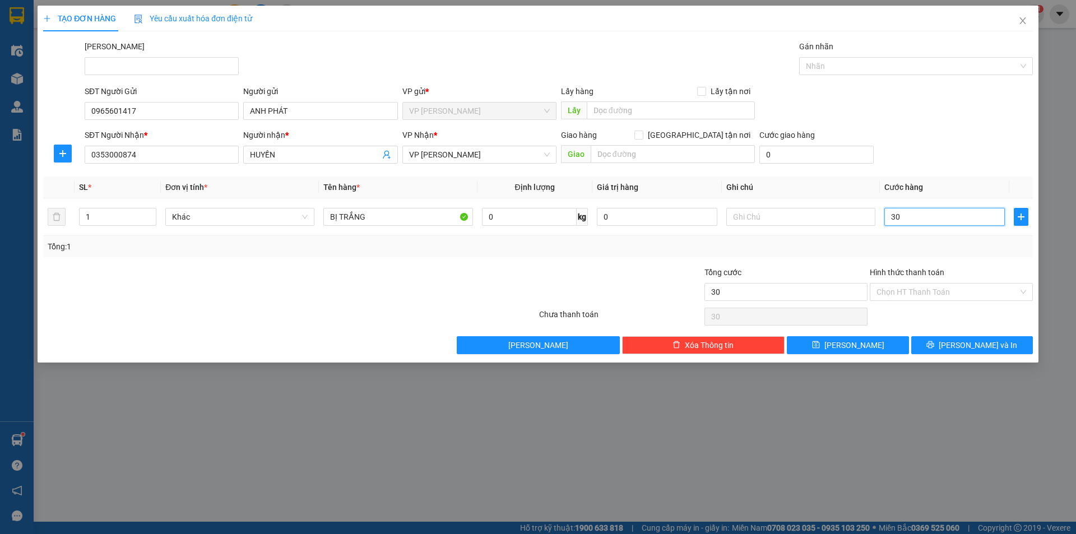
type input "30"
type input "30.000"
click at [927, 250] on div "Tổng: 1" at bounding box center [538, 246] width 981 height 12
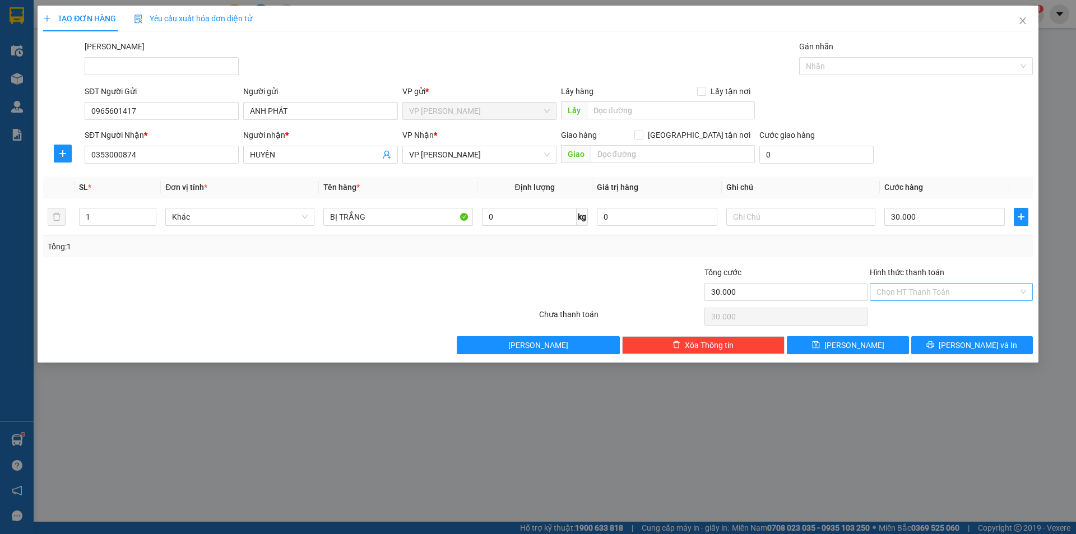
click at [918, 288] on input "Hình thức thanh toán" at bounding box center [947, 292] width 142 height 17
click at [910, 314] on div "Tại văn phòng" at bounding box center [951, 314] width 150 height 12
type input "0"
click at [968, 346] on span "Lưu và In" at bounding box center [978, 345] width 78 height 12
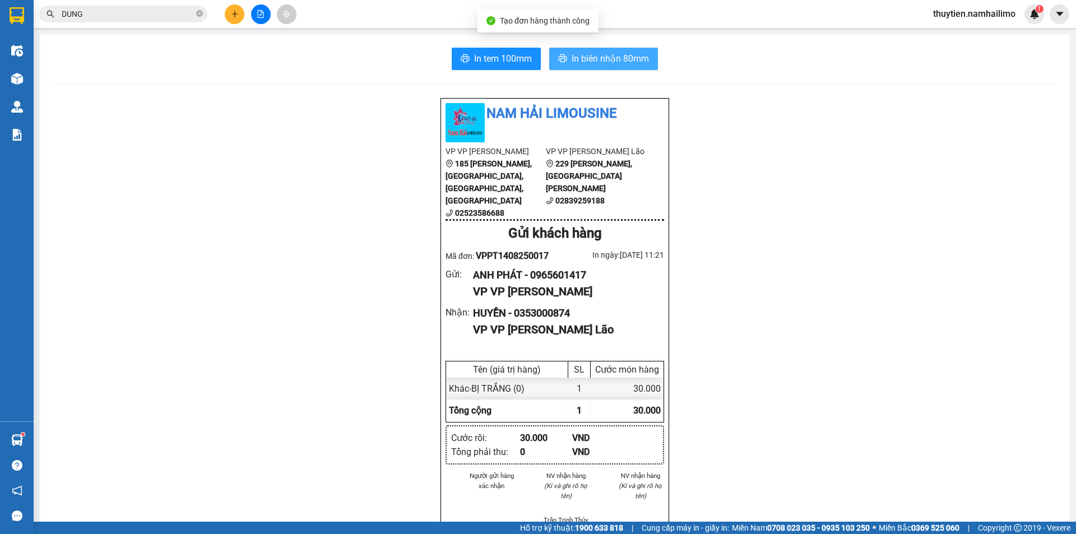
click at [609, 52] on span "In biên nhận 80mm" at bounding box center [610, 59] width 77 height 14
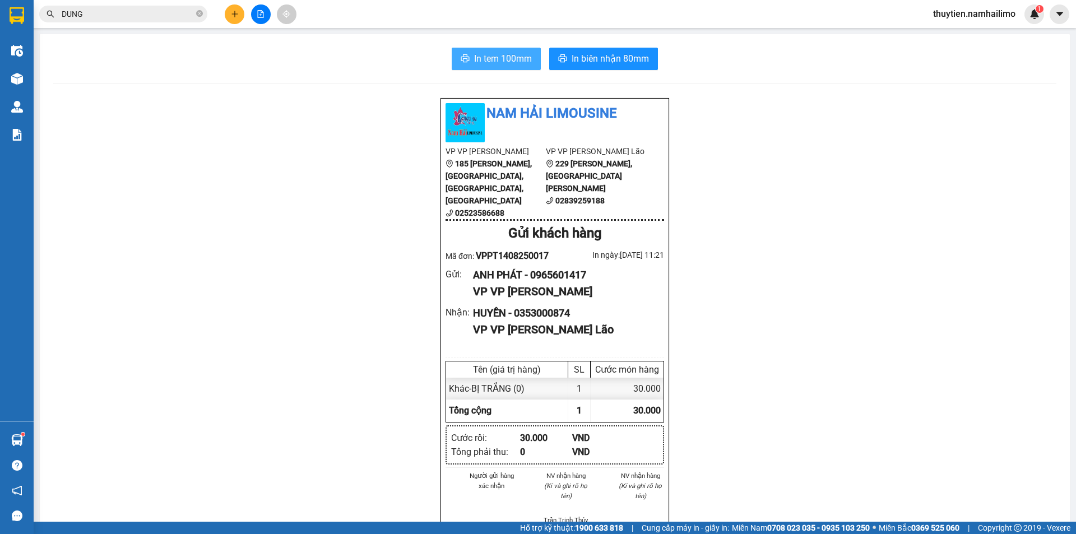
click at [490, 54] on span "In tem 100mm" at bounding box center [503, 59] width 58 height 14
click at [261, 15] on icon "file-add" at bounding box center [261, 14] width 6 height 8
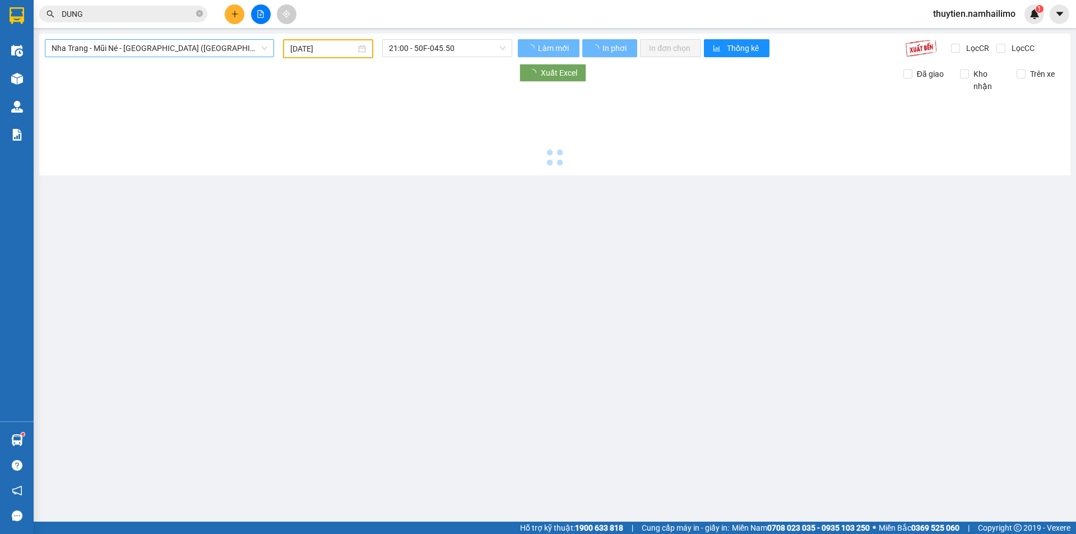
click at [166, 50] on span "Nha Trang - Mũi Né - Sài Gòn (Sáng)" at bounding box center [160, 48] width 216 height 17
type input "14/08/2025"
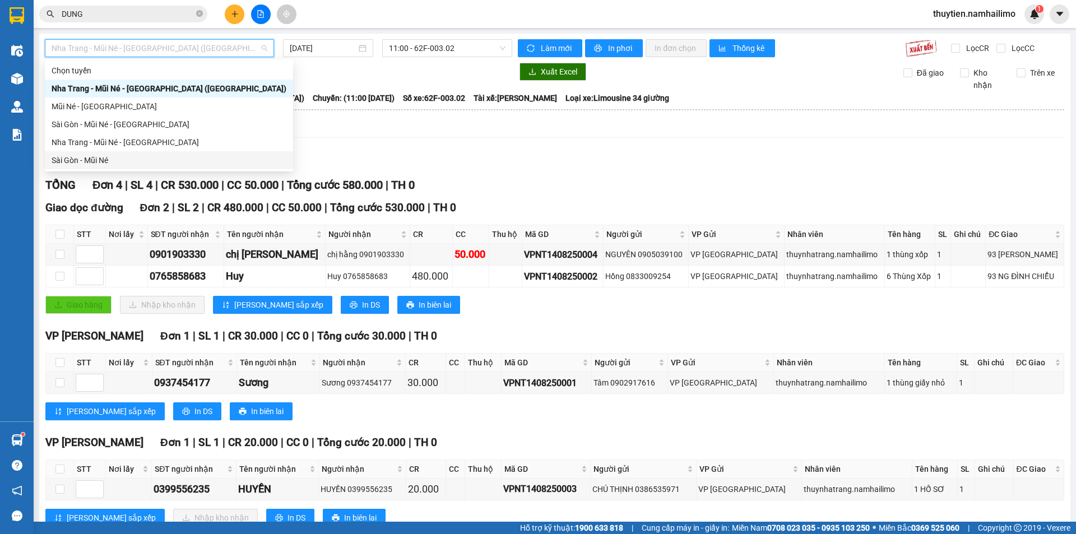
click at [96, 160] on div "Sài Gòn - Mũi Né" at bounding box center [169, 160] width 235 height 12
type input "14/08/2025"
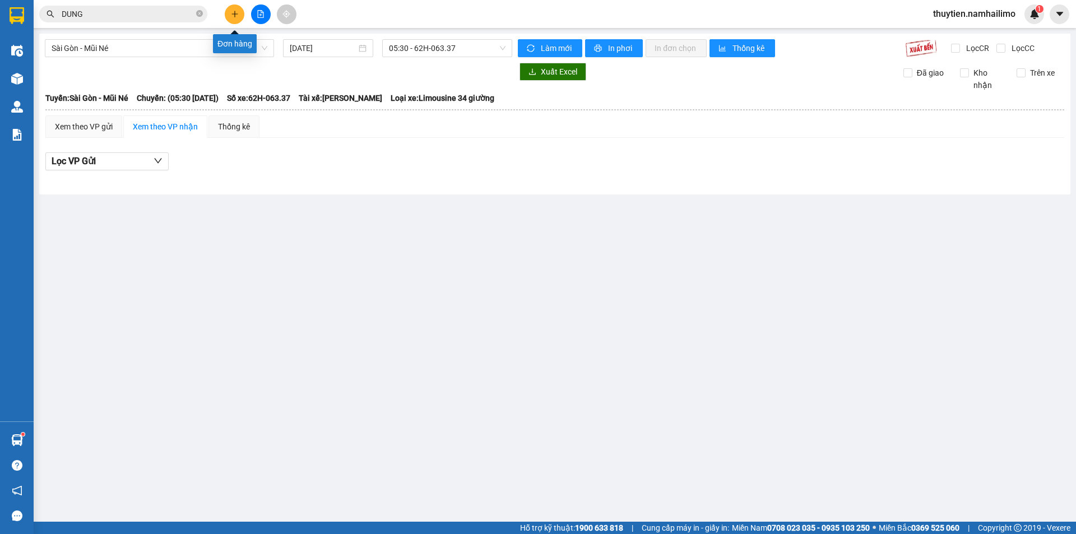
click at [238, 16] on icon "plus" at bounding box center [235, 14] width 8 height 8
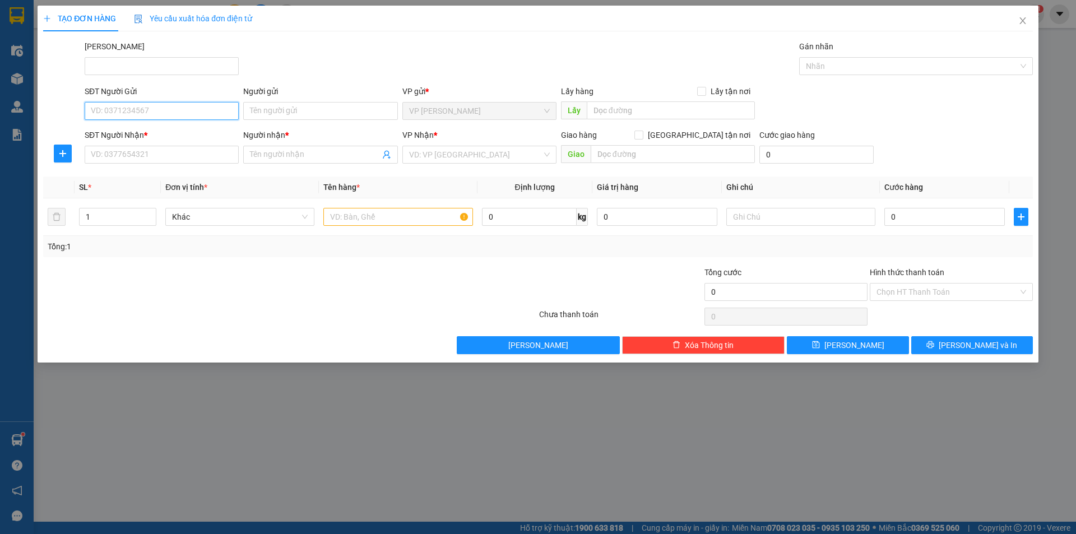
drag, startPoint x: 159, startPoint y: 114, endPoint x: 159, endPoint y: 100, distance: 14.0
click at [159, 113] on input "SĐT Người Gửi" at bounding box center [162, 111] width 154 height 18
type input "0942034496"
click at [164, 130] on div "0942034496 - Kỳ" at bounding box center [161, 133] width 141 height 12
type input "Kỳ"
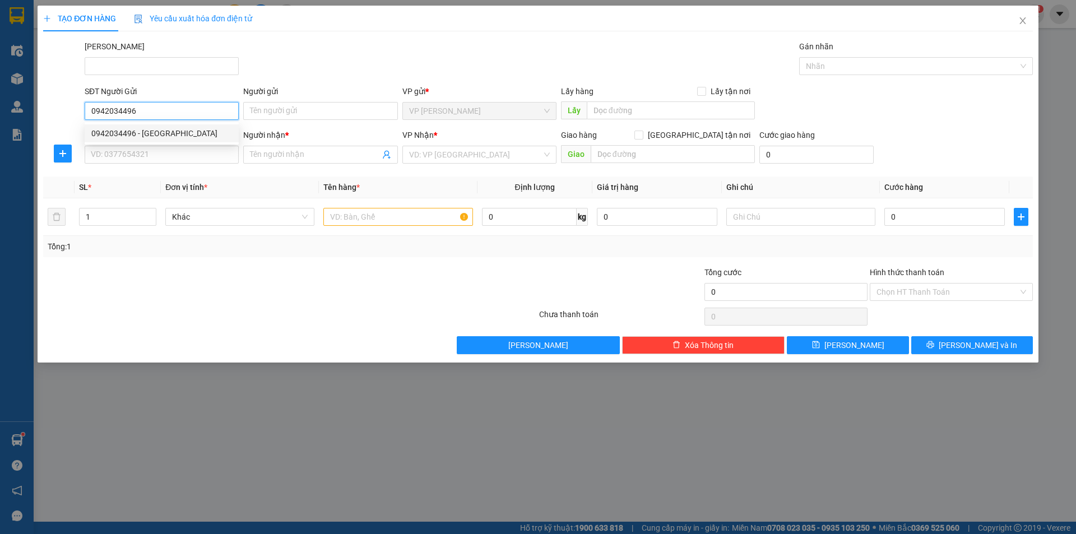
type input "0908983088"
type input "Long cà rề"
type input "40.000"
type input "0942034496"
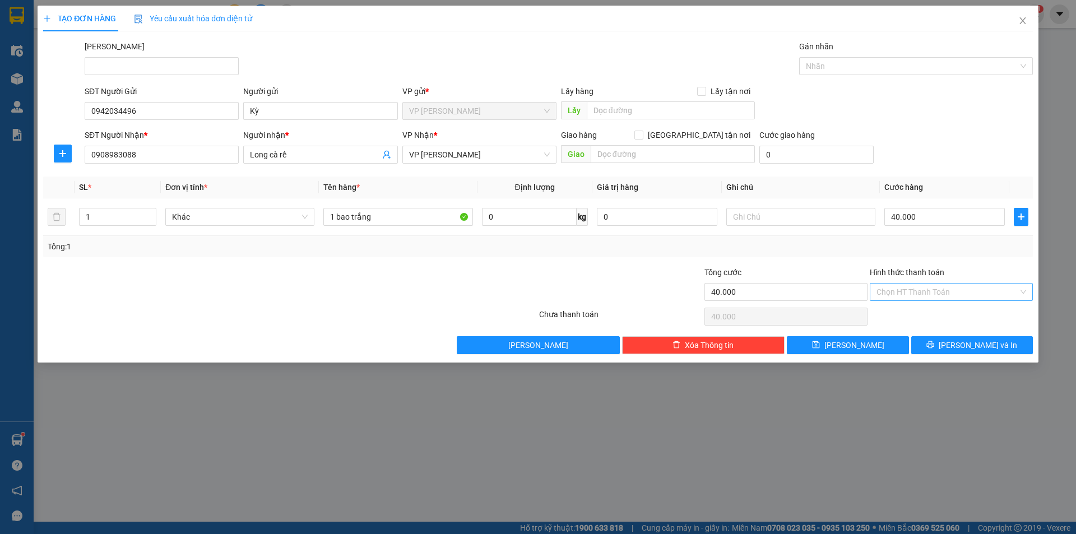
click at [940, 293] on input "Hình thức thanh toán" at bounding box center [947, 292] width 142 height 17
click at [931, 310] on div "Tại văn phòng" at bounding box center [951, 314] width 150 height 12
type input "0"
click at [935, 207] on div "40.000" at bounding box center [944, 217] width 120 height 22
click at [929, 223] on input "40.000" at bounding box center [944, 217] width 120 height 18
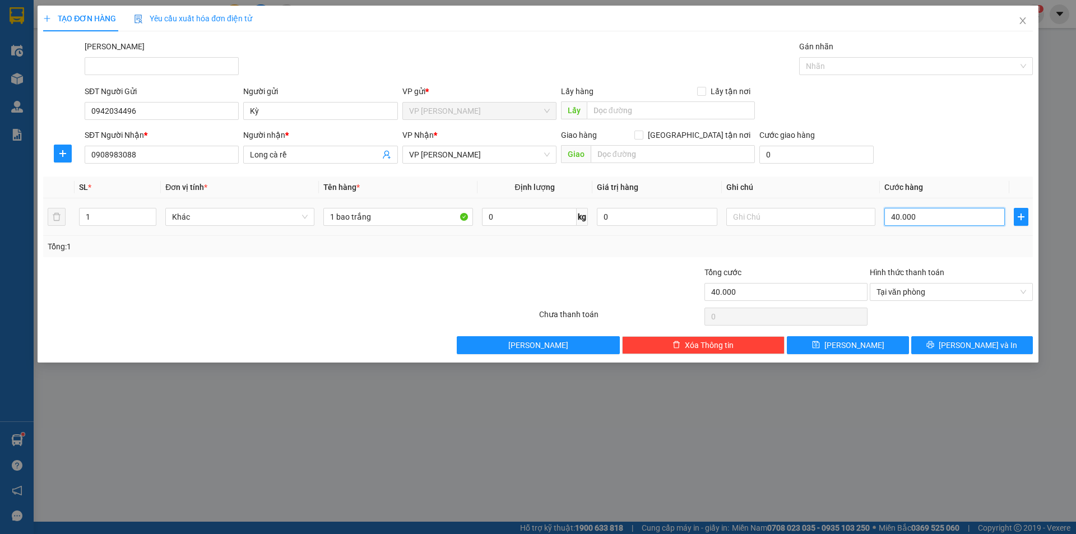
type input "5"
type input "50"
type input "50.000"
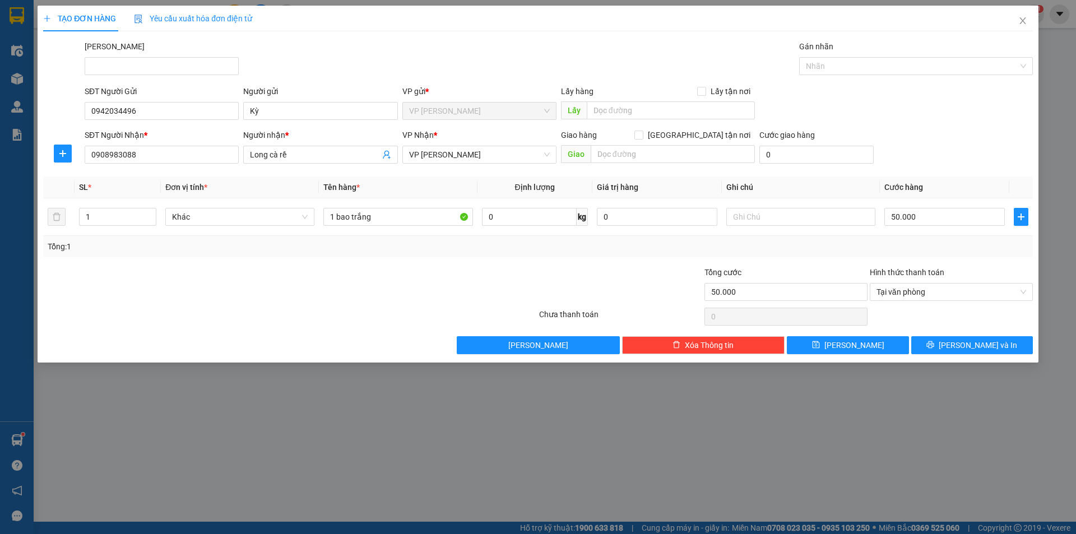
click at [941, 242] on div "Tổng: 1" at bounding box center [538, 246] width 981 height 12
click at [966, 346] on span "Lưu và In" at bounding box center [978, 345] width 78 height 12
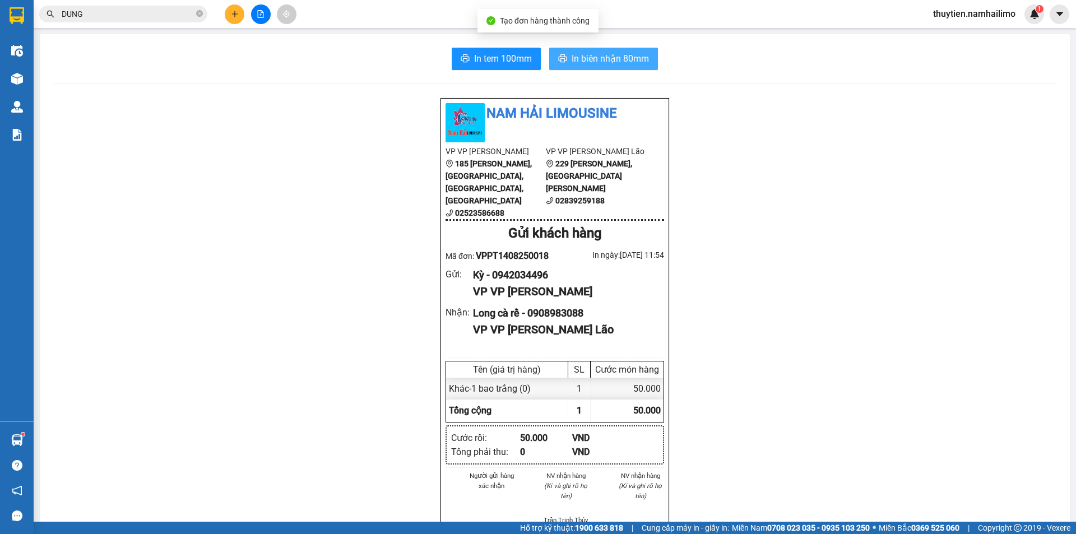
click at [592, 58] on span "In biên nhận 80mm" at bounding box center [610, 59] width 77 height 14
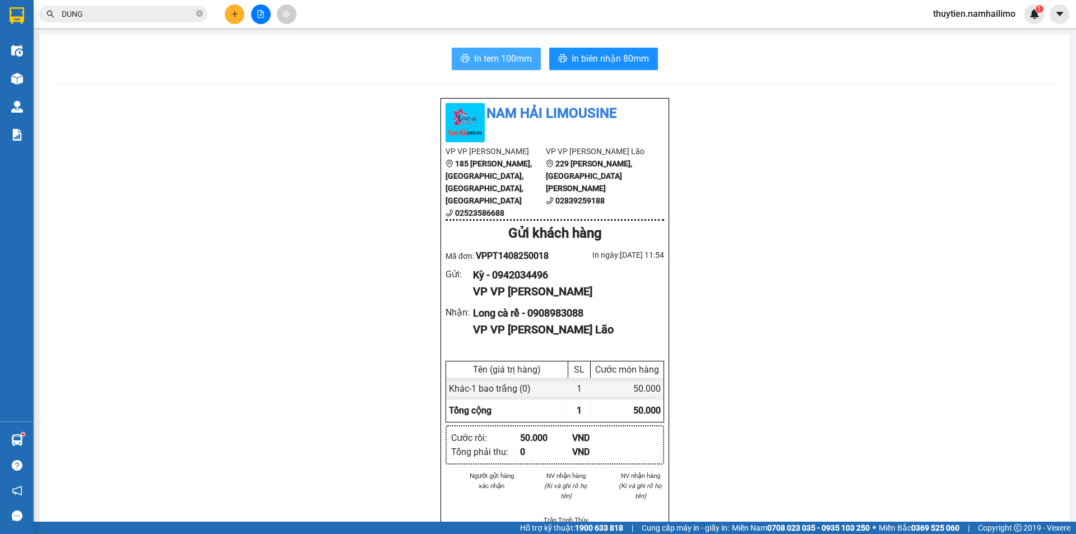
click at [479, 61] on span "In tem 100mm" at bounding box center [503, 59] width 58 height 14
click at [262, 15] on icon "file-add" at bounding box center [261, 14] width 8 height 8
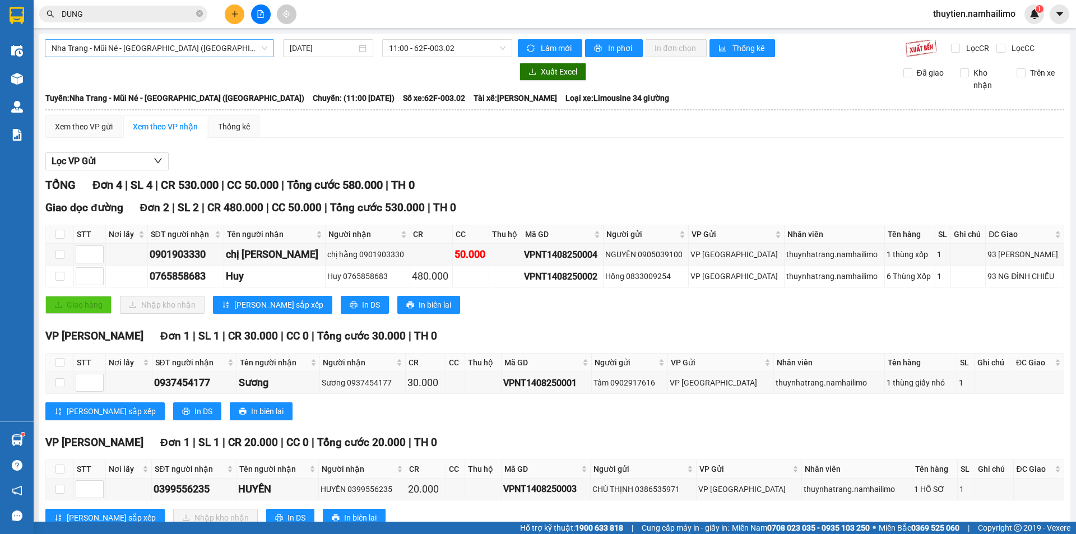
click at [176, 45] on span "Nha Trang - Mũi Né - Sài Gòn (Sáng)" at bounding box center [160, 48] width 216 height 17
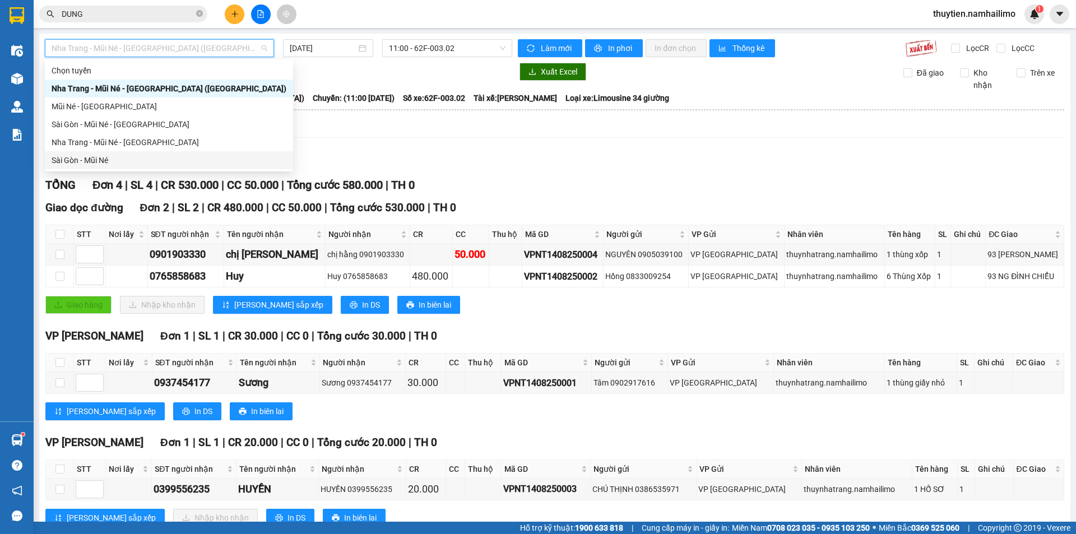
click at [84, 157] on div "Sài Gòn - Mũi Né" at bounding box center [169, 160] width 235 height 12
type input "14/08/2025"
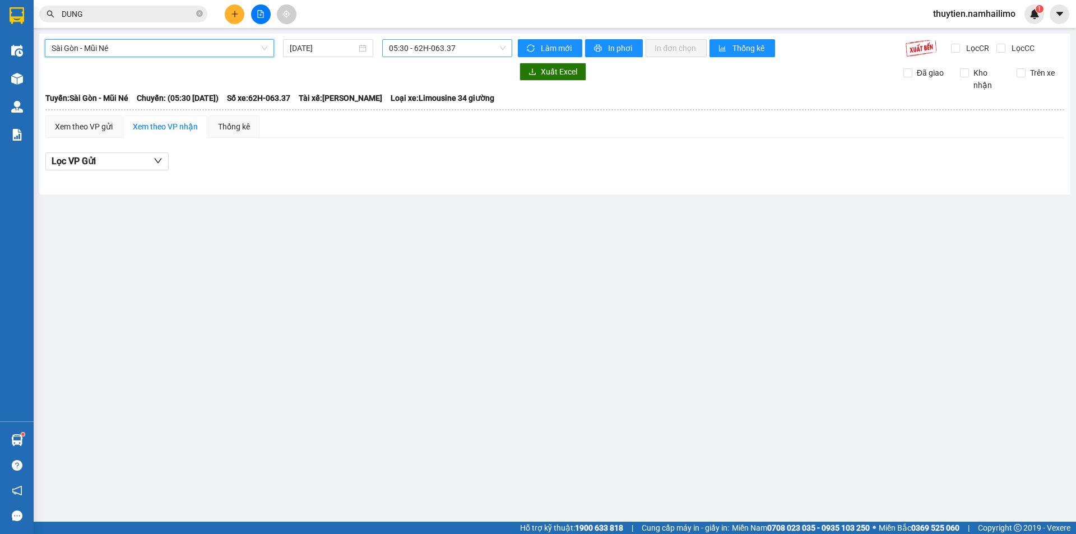
click at [427, 44] on span "05:30 - 62H-063.37" at bounding box center [447, 48] width 117 height 17
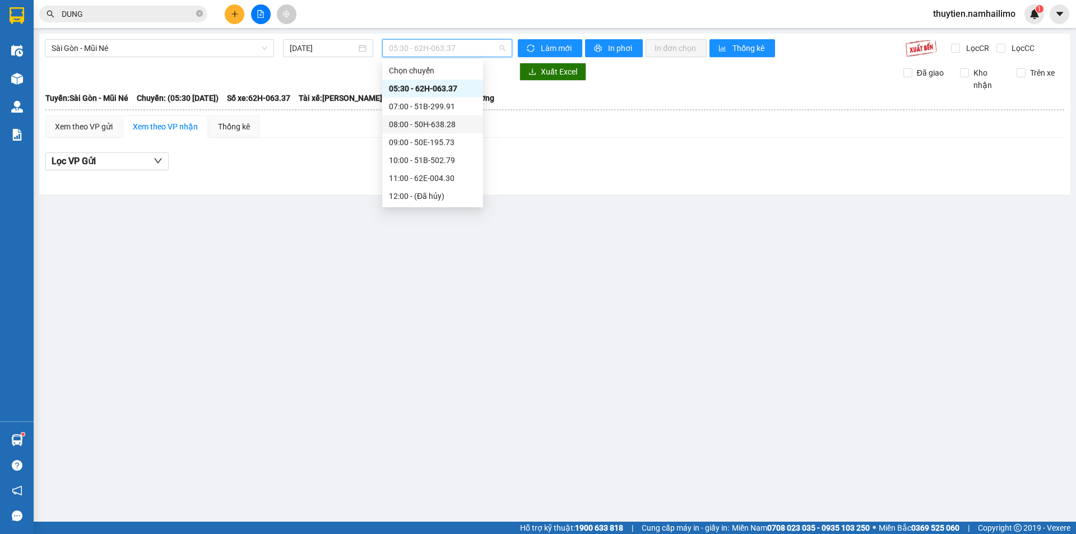
click at [437, 124] on div "08:00 - 50H-638.28" at bounding box center [432, 124] width 87 height 12
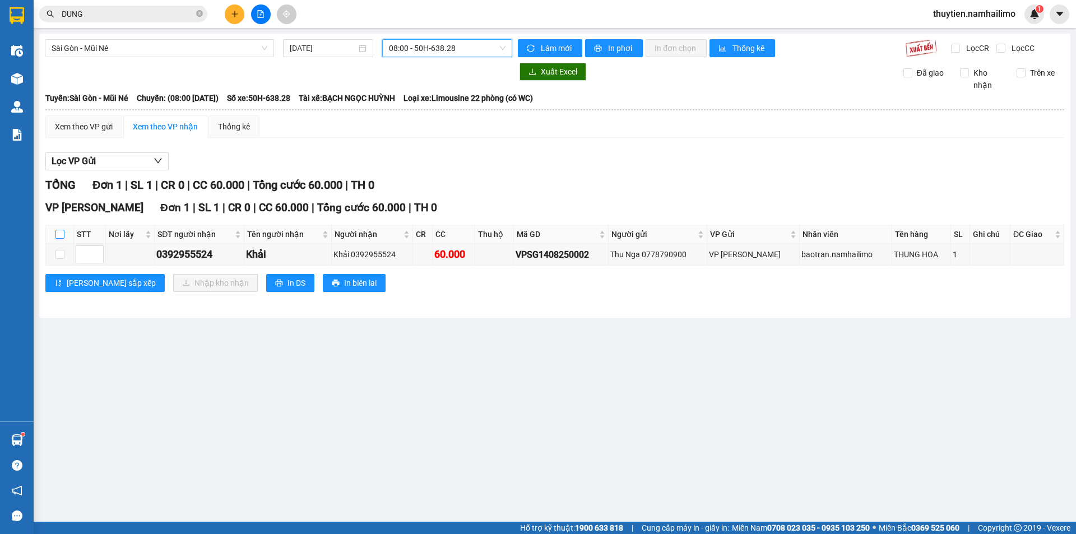
click at [61, 230] on input "checkbox" at bounding box center [59, 234] width 9 height 9
checkbox input "true"
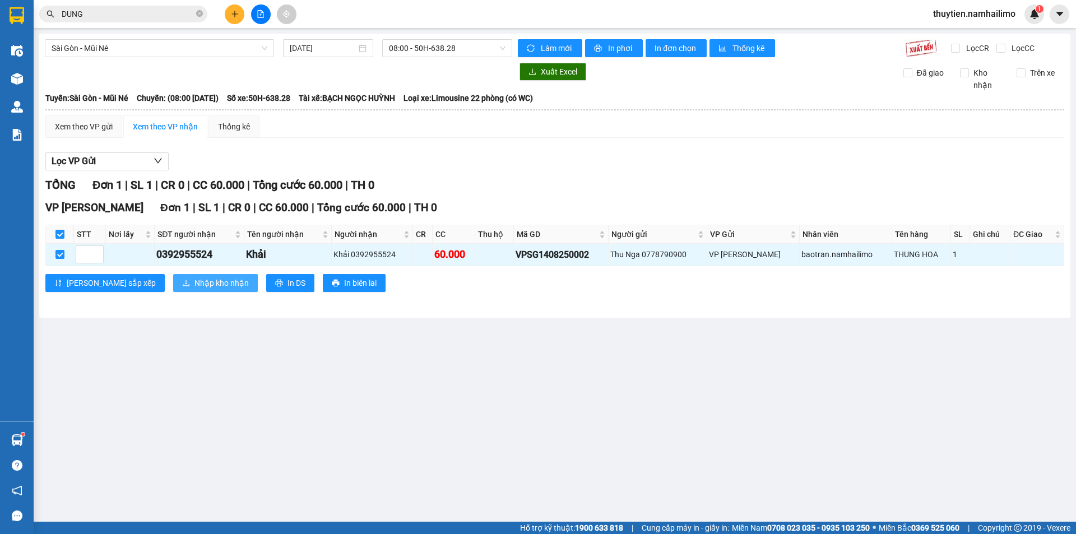
click at [194, 285] on span "Nhập kho nhận" at bounding box center [221, 283] width 54 height 12
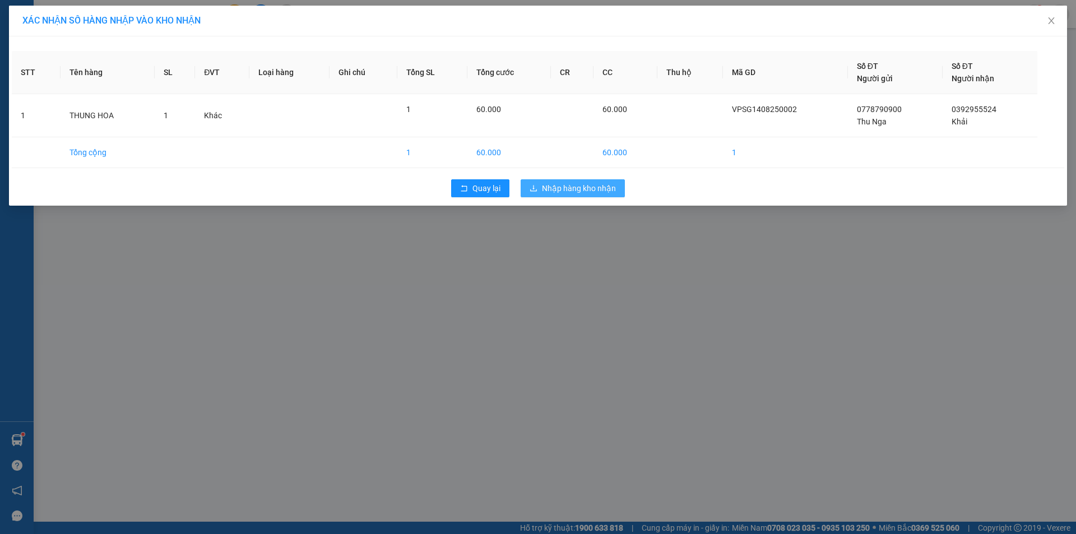
click at [591, 188] on span "Nhập hàng kho nhận" at bounding box center [579, 188] width 74 height 12
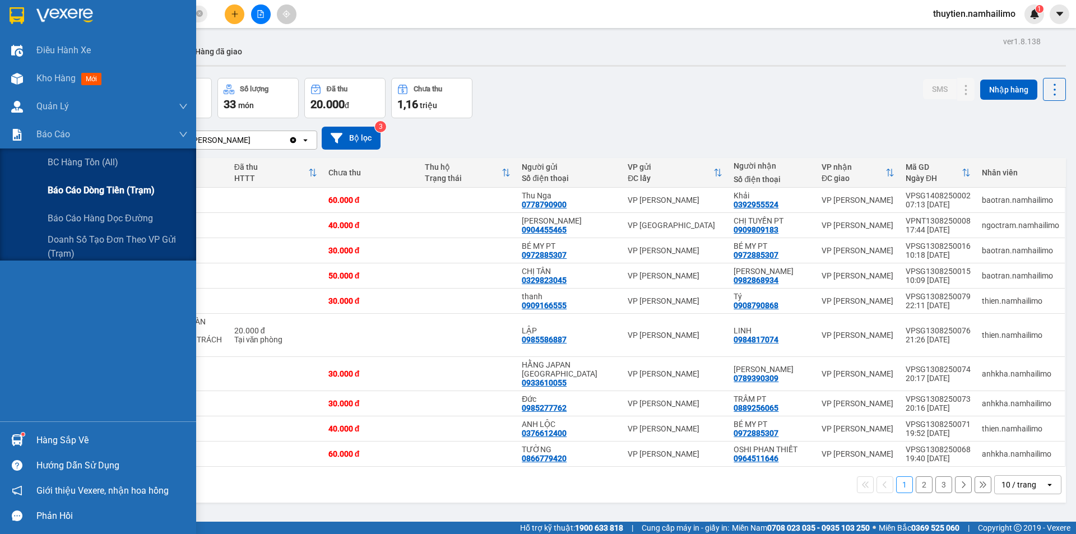
click at [94, 191] on span "Báo cáo dòng tiền (trạm)" at bounding box center [101, 190] width 107 height 14
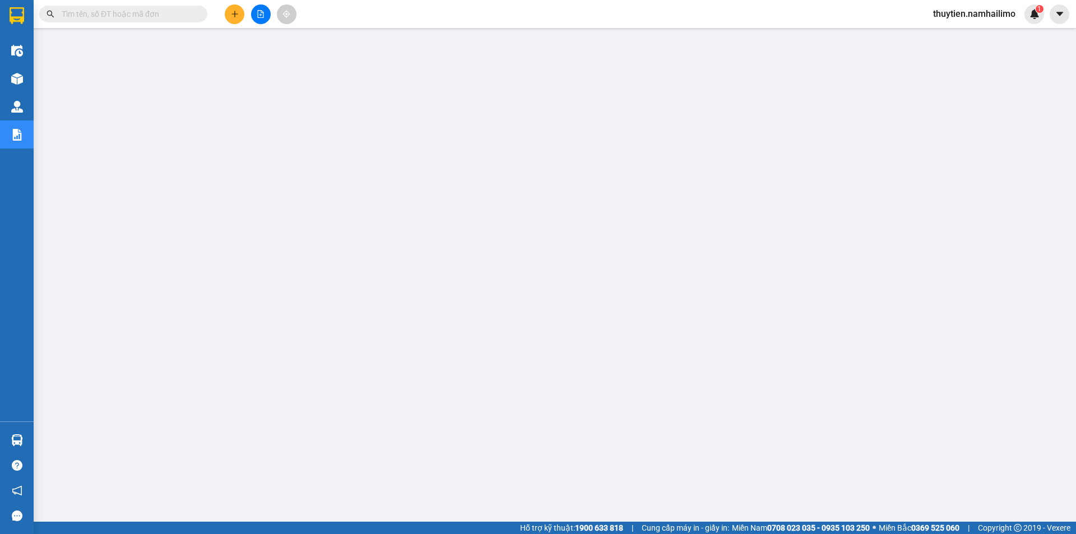
click at [976, 16] on span "thuytien.namhailimo" at bounding box center [974, 14] width 100 height 14
click at [970, 29] on span "Đăng xuất" at bounding box center [978, 35] width 77 height 12
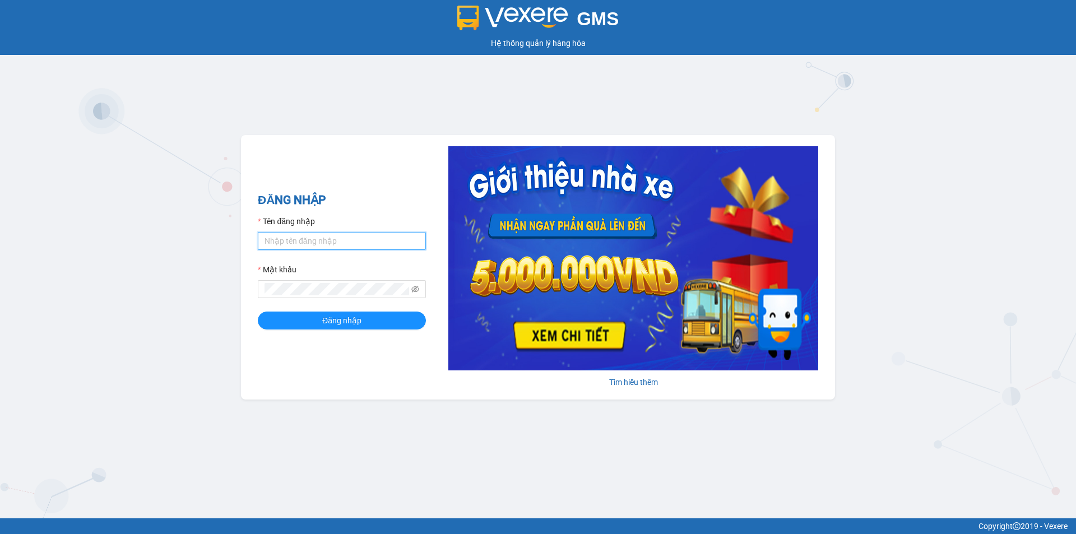
drag, startPoint x: 289, startPoint y: 238, endPoint x: 305, endPoint y: 253, distance: 22.6
click at [289, 238] on input "Tên đăng nhập" at bounding box center [342, 241] width 168 height 18
type input "ngapt.namhailimo"
click at [362, 237] on input "Tên đăng nhập" at bounding box center [342, 241] width 168 height 18
type input "ngapt.namhailimo"
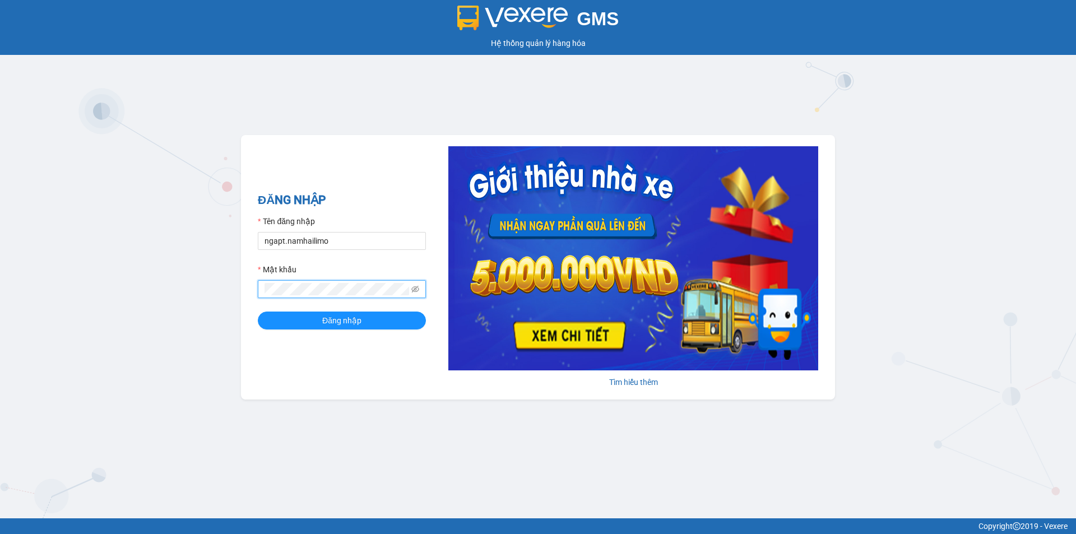
click at [258, 312] on button "Đăng nhập" at bounding box center [342, 321] width 168 height 18
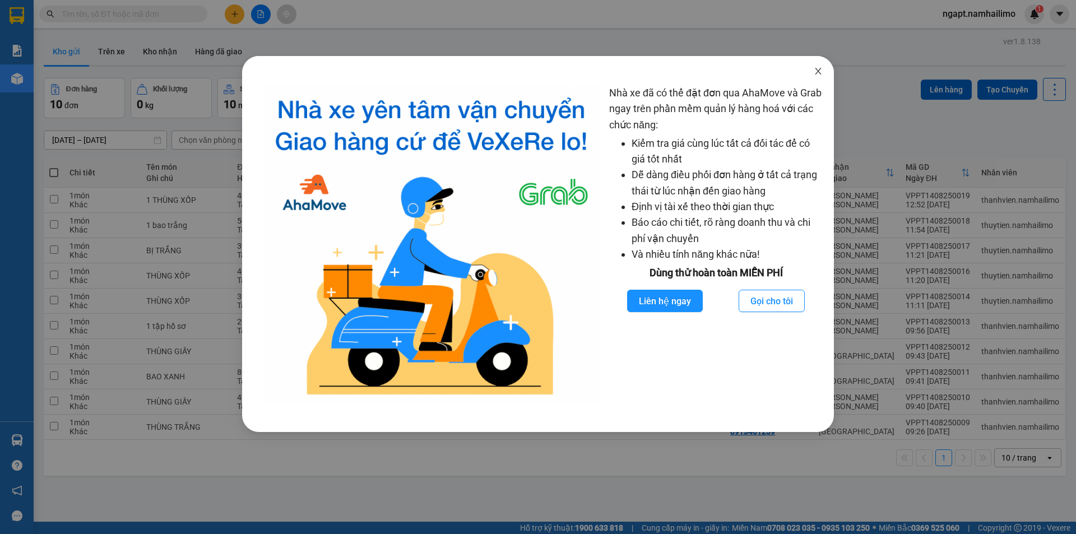
click at [815, 73] on icon "close" at bounding box center [818, 71] width 9 height 9
